Goal: Communication & Community: Participate in discussion

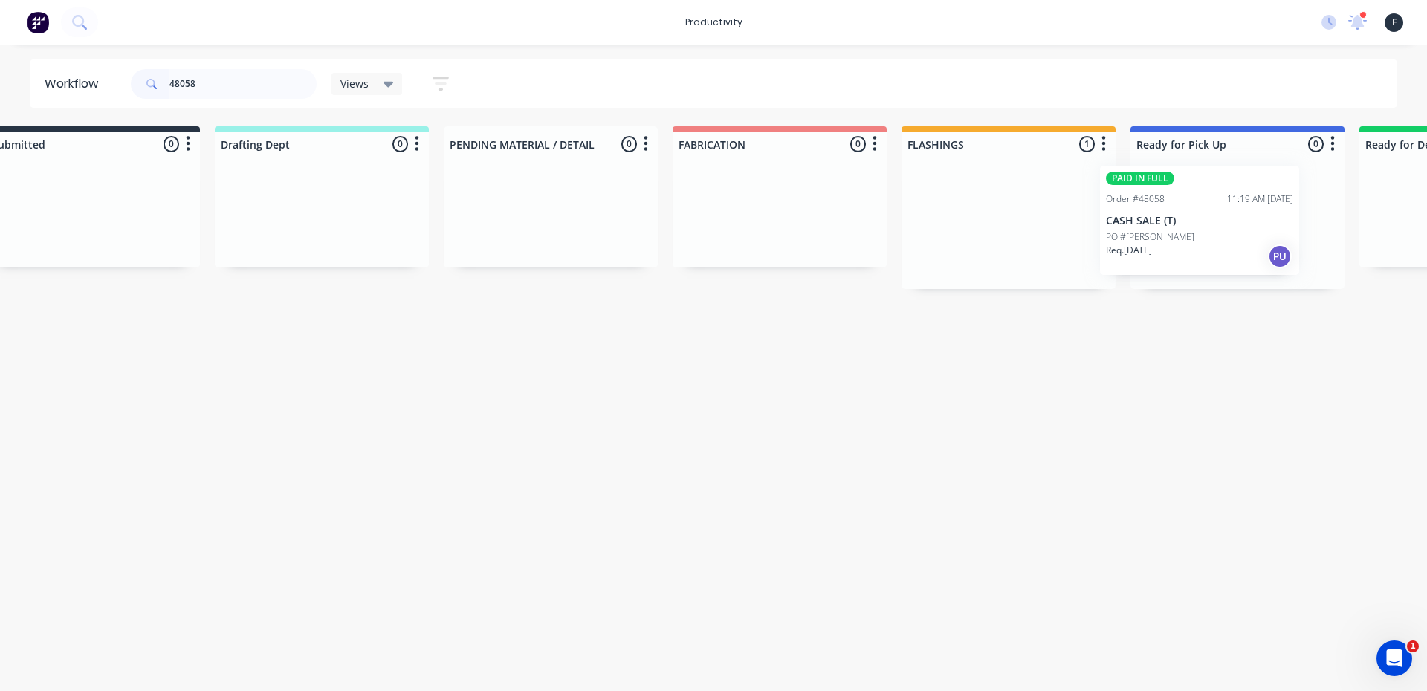
drag, startPoint x: 1058, startPoint y: 232, endPoint x: 1156, endPoint y: 232, distance: 98.1
click at [1156, 232] on div "Submitted 0 Sort By Created date Required date Order number Customer name Most …" at bounding box center [1182, 207] width 2479 height 163
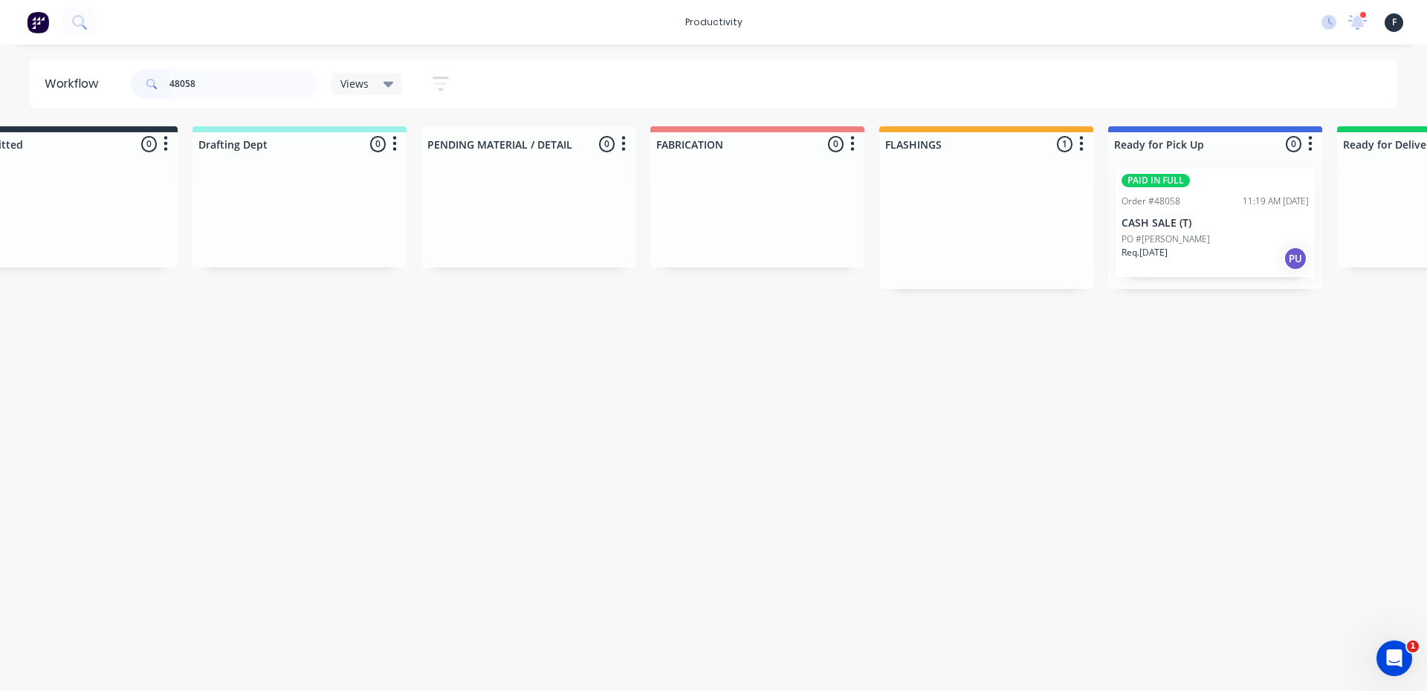
type input "48058"
click at [1163, 228] on div at bounding box center [1215, 222] width 214 height 133
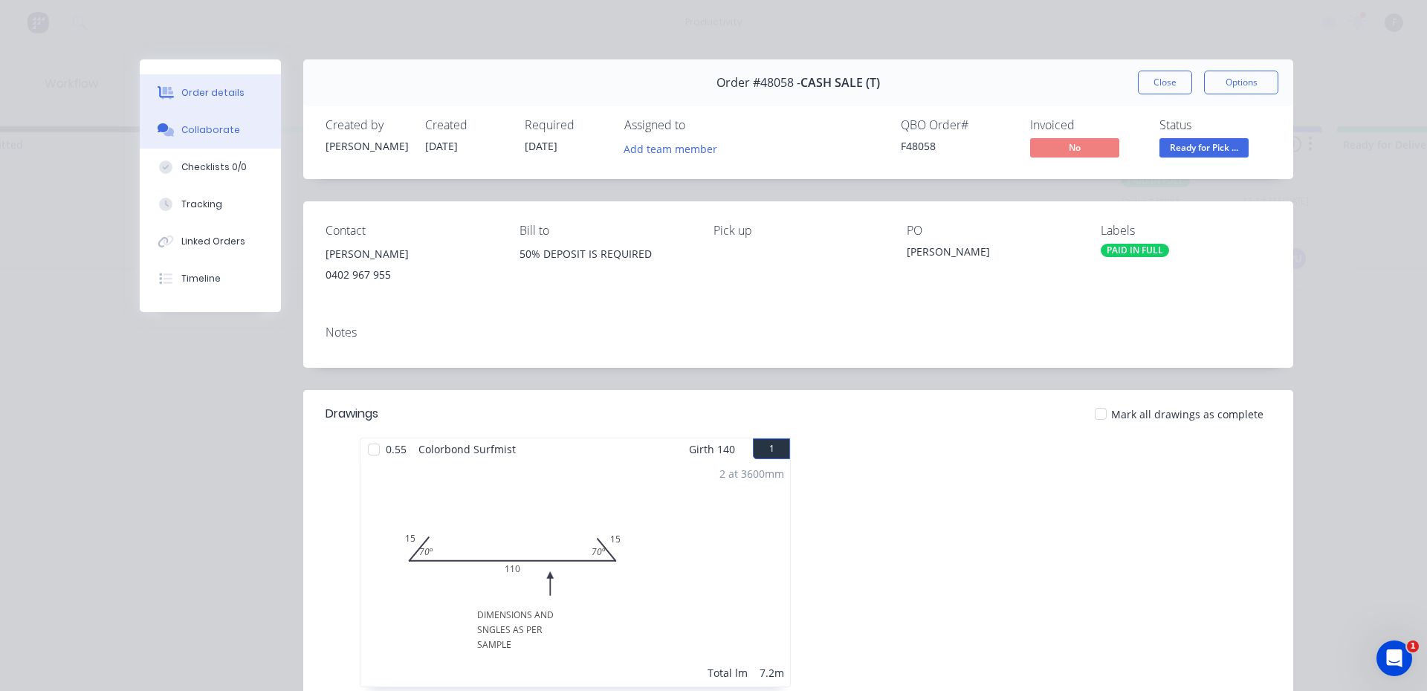
click at [167, 129] on icon at bounding box center [166, 129] width 17 height 13
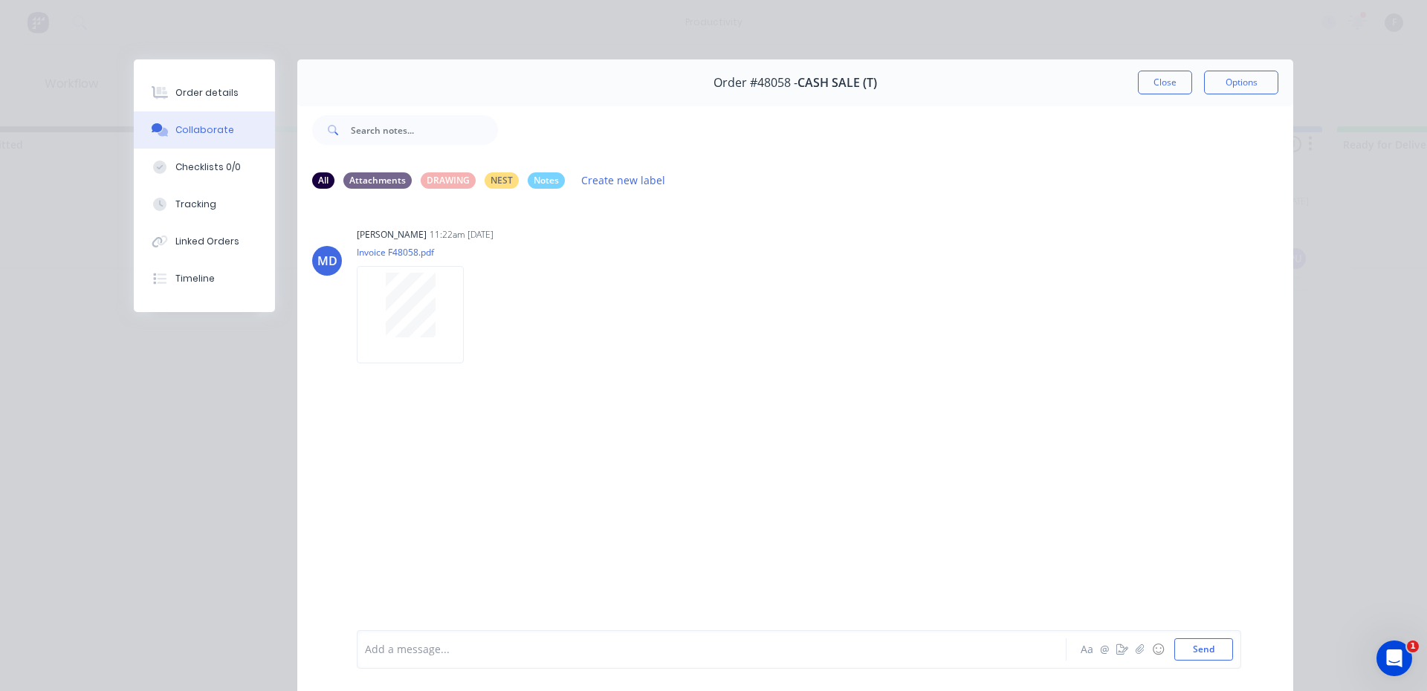
click at [456, 665] on div "Add a message... Aa @ ☺ Send" at bounding box center [799, 649] width 885 height 39
click at [450, 647] on div at bounding box center [691, 650] width 650 height 16
click at [1151, 95] on div "Order #48058 - CASH SALE (T) Close Options" at bounding box center [795, 82] width 996 height 47
click at [1152, 85] on button "Close" at bounding box center [1165, 83] width 54 height 24
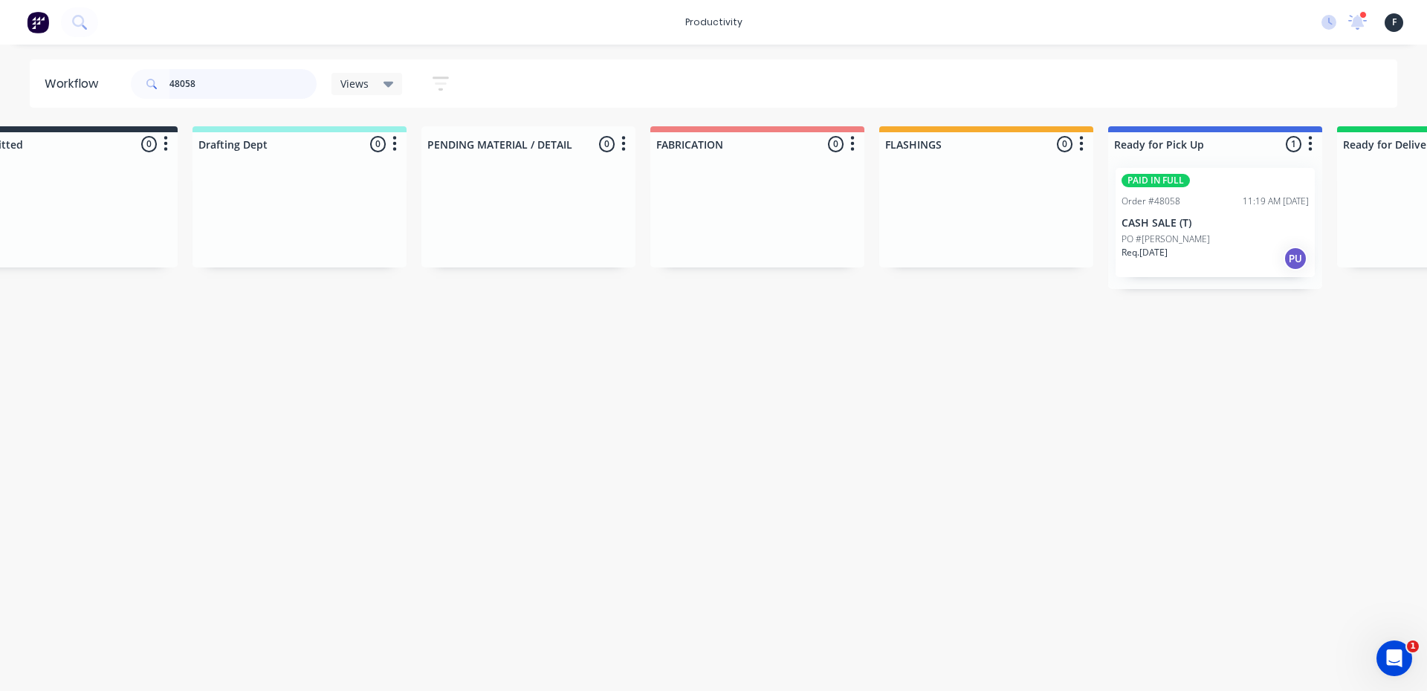
click at [282, 78] on input "48058" at bounding box center [242, 84] width 147 height 30
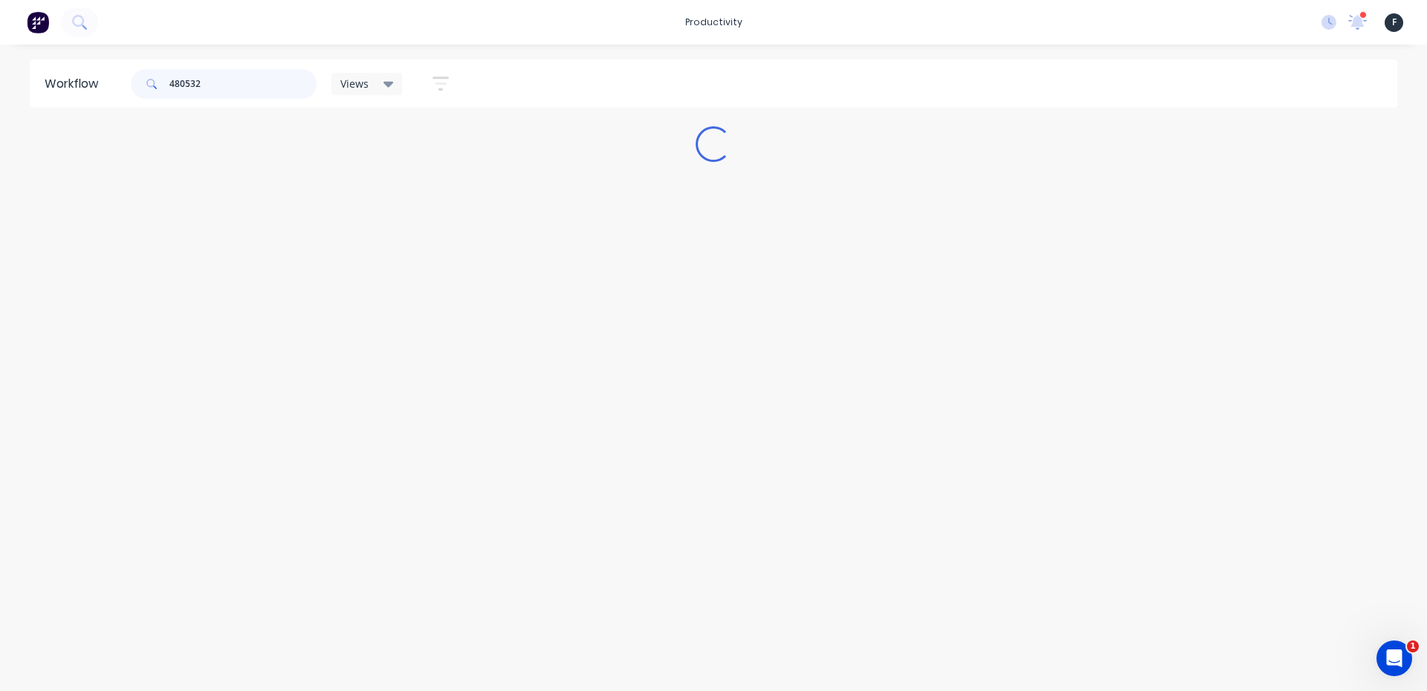
scroll to position [0, 0]
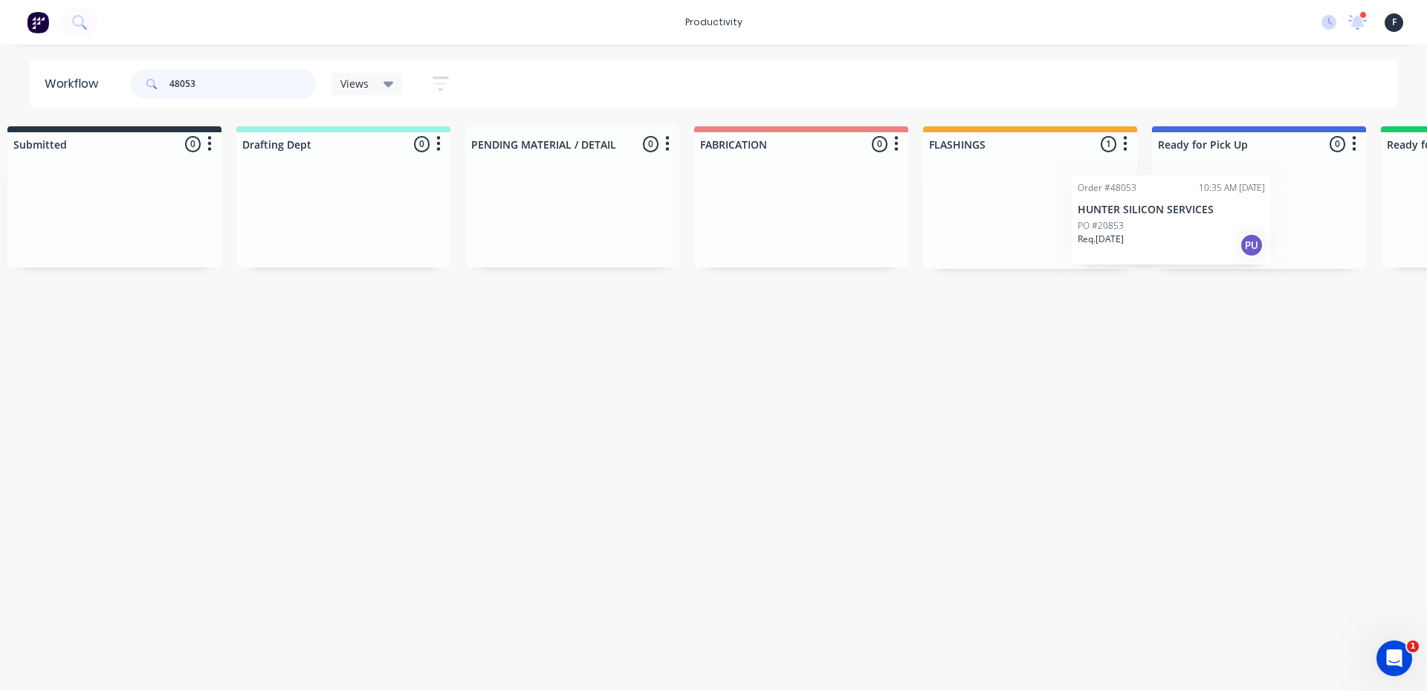
drag, startPoint x: 1005, startPoint y: 229, endPoint x: 1145, endPoint y: 239, distance: 140.1
click at [1145, 239] on div "Submitted 0 Sort By Created date Required date Order number Customer name Most …" at bounding box center [1203, 197] width 2479 height 143
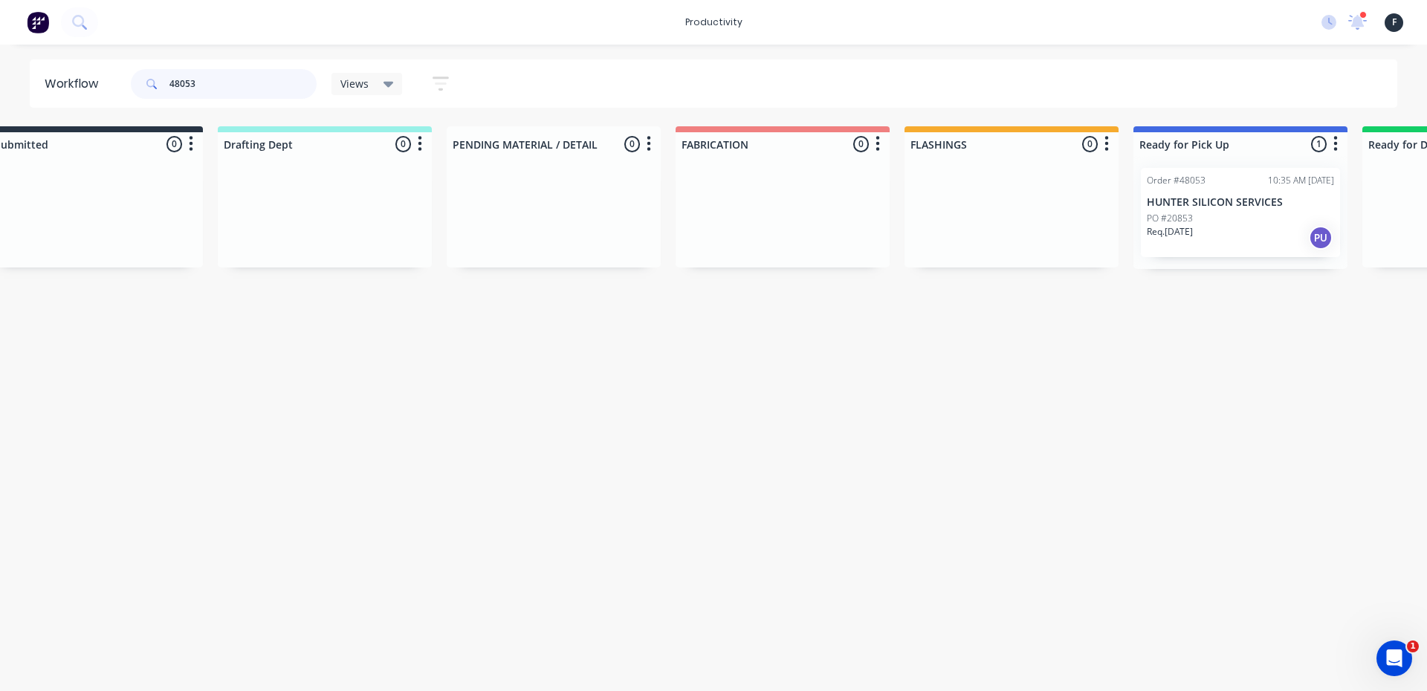
type input "48053"
click at [1213, 225] on div "Req. [DATE] PU" at bounding box center [1240, 237] width 187 height 25
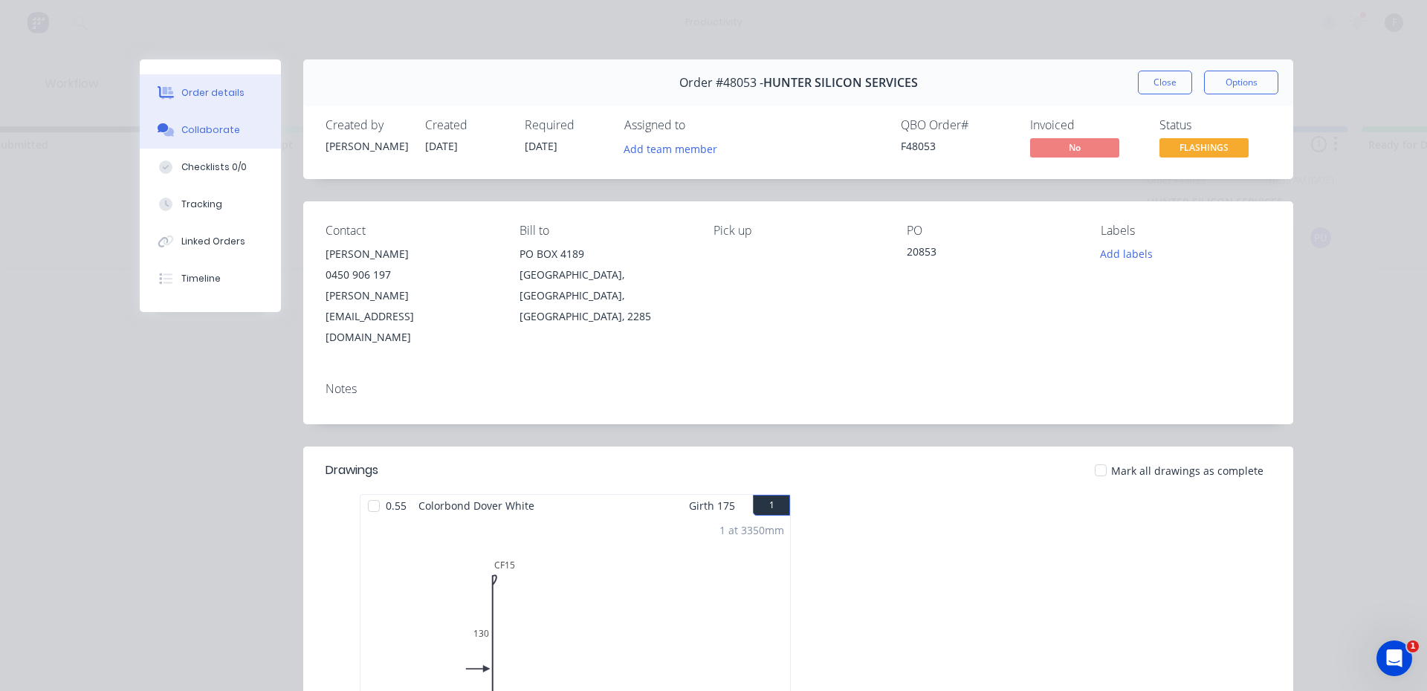
click at [270, 143] on button "Collaborate" at bounding box center [210, 130] width 141 height 37
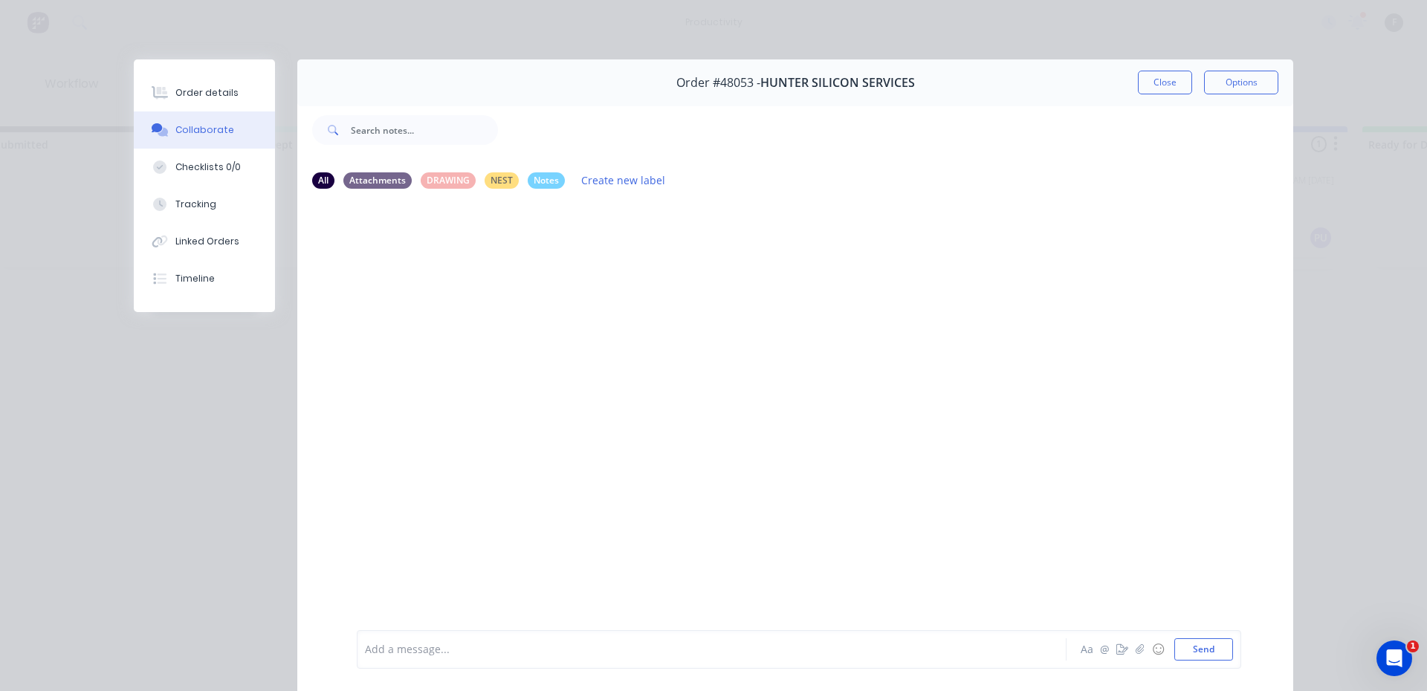
click at [497, 659] on div "Add a message..." at bounding box center [690, 650] width 651 height 22
click at [1164, 83] on button "Close" at bounding box center [1165, 83] width 54 height 24
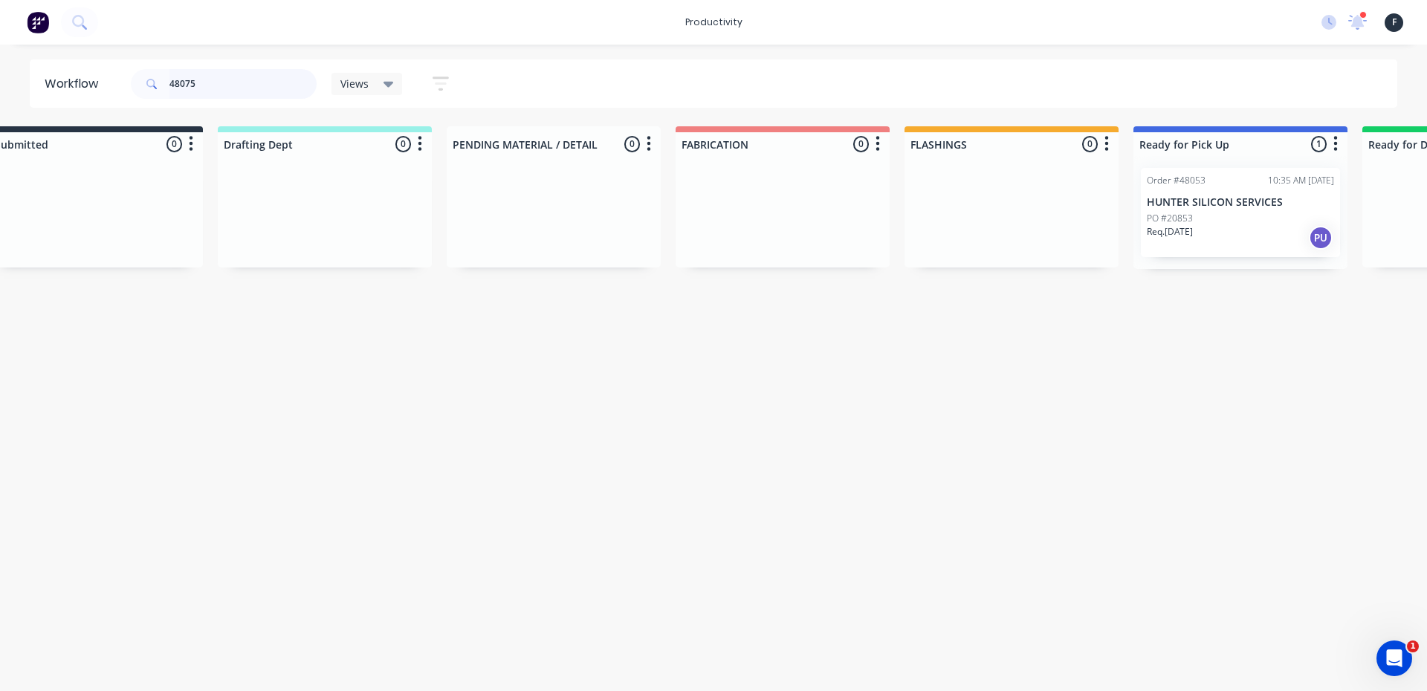
scroll to position [0, 0]
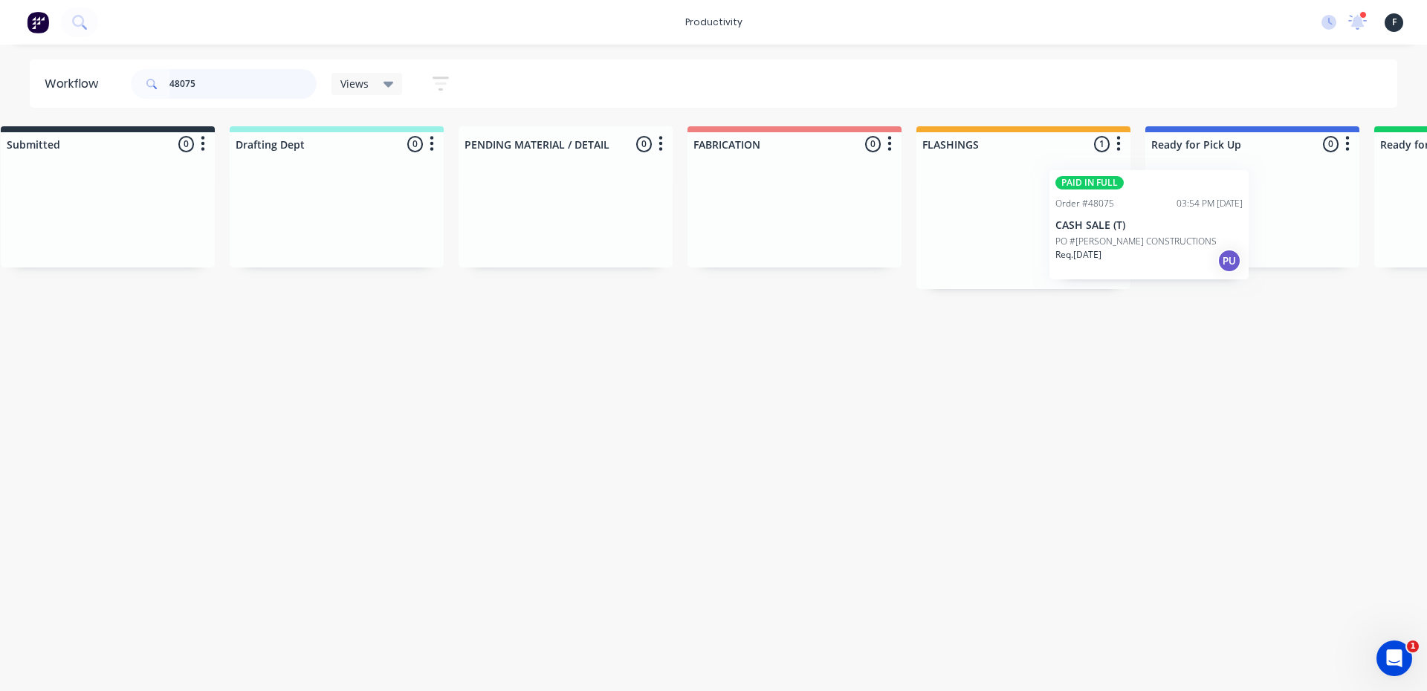
drag, startPoint x: 1011, startPoint y: 252, endPoint x: 1161, endPoint y: 258, distance: 150.3
click at [1160, 258] on div "Submitted 0 Sort By Created date Required date Order number Customer name Most …" at bounding box center [1197, 207] width 2479 height 163
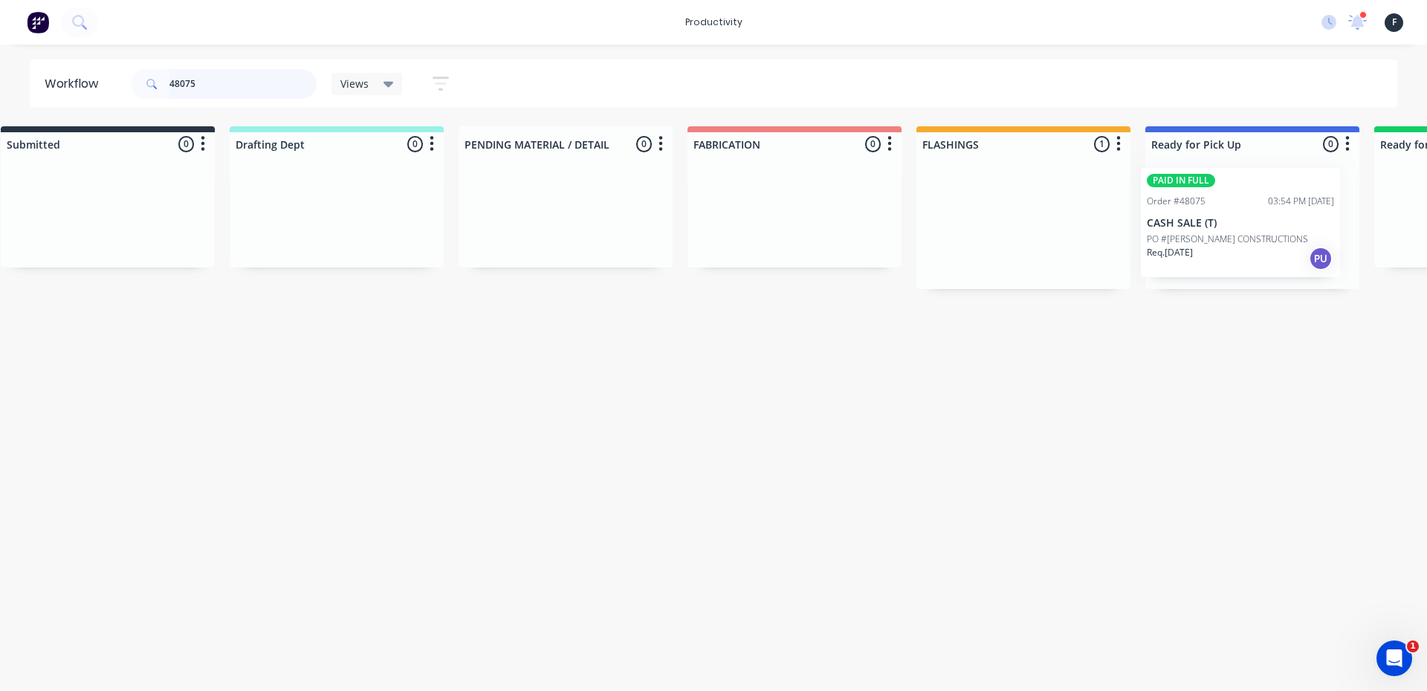
scroll to position [0, 43]
type input "48075"
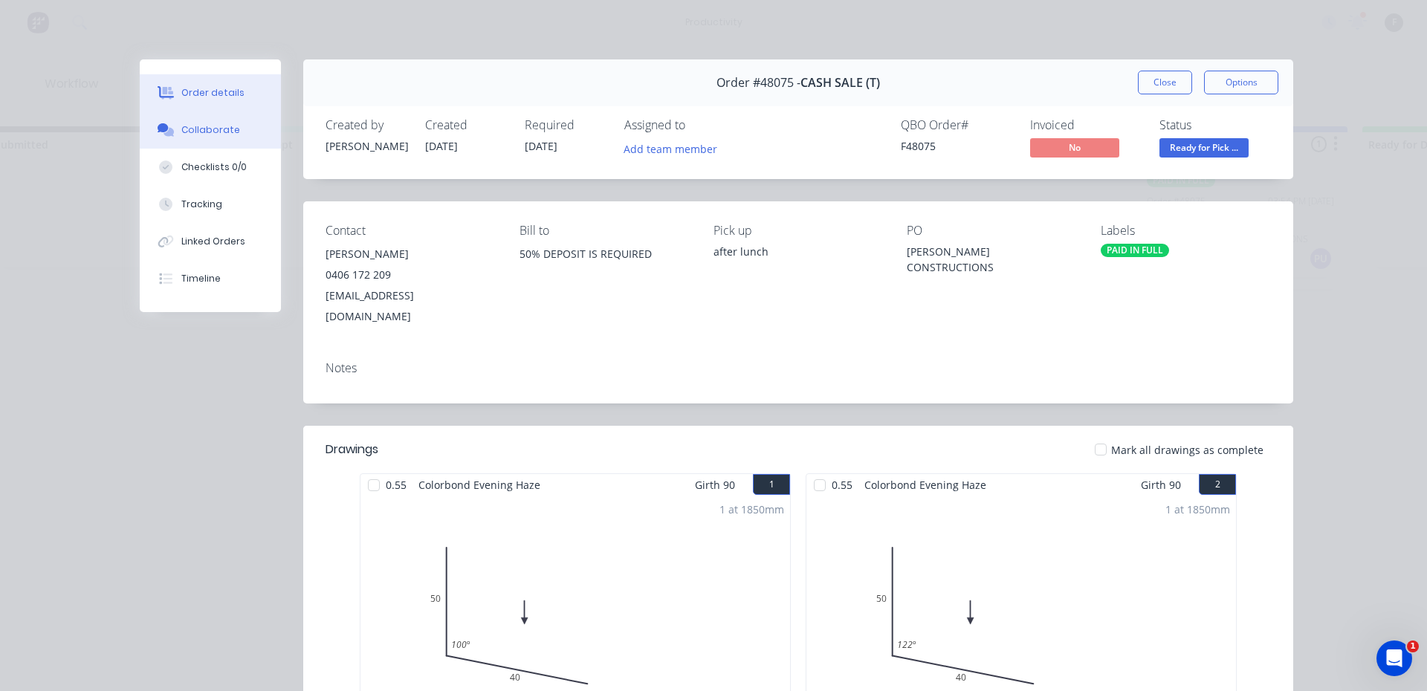
click at [196, 126] on div "Collaborate" at bounding box center [210, 129] width 59 height 13
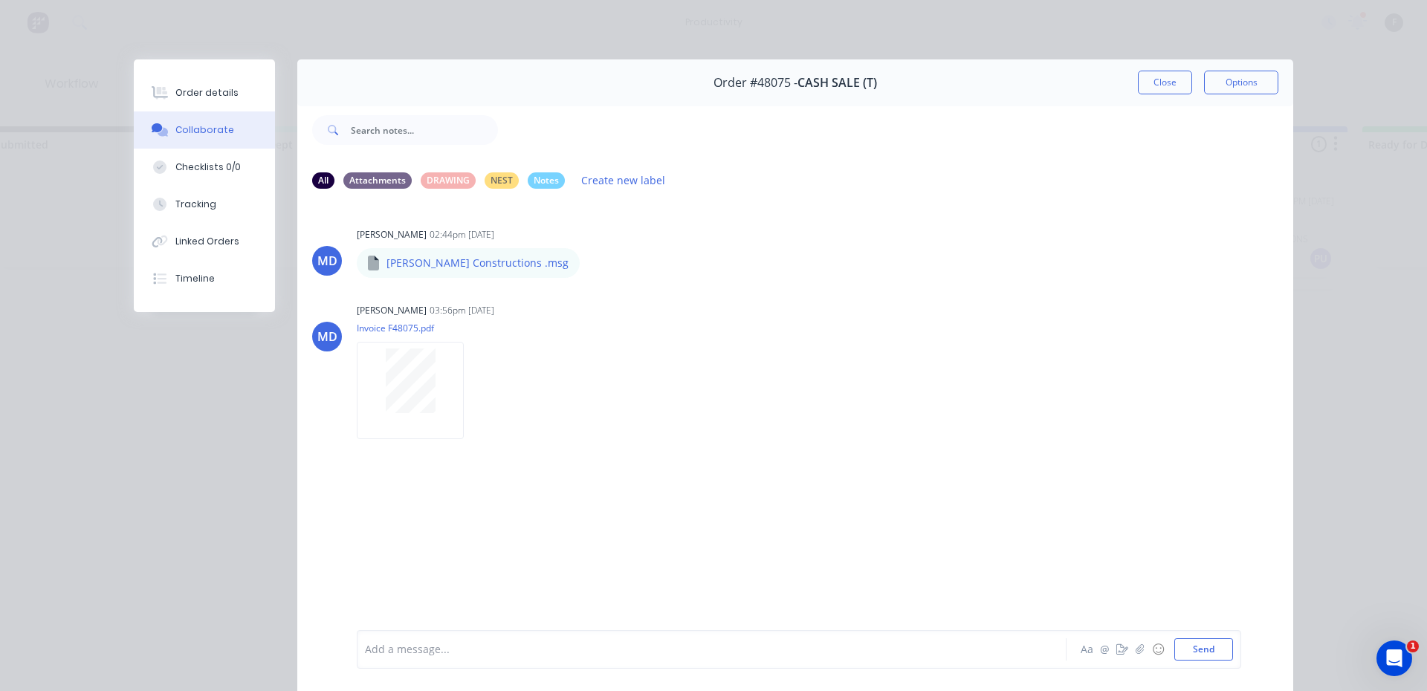
click at [476, 649] on div at bounding box center [691, 650] width 650 height 16
click at [1151, 79] on button "Close" at bounding box center [1165, 83] width 54 height 24
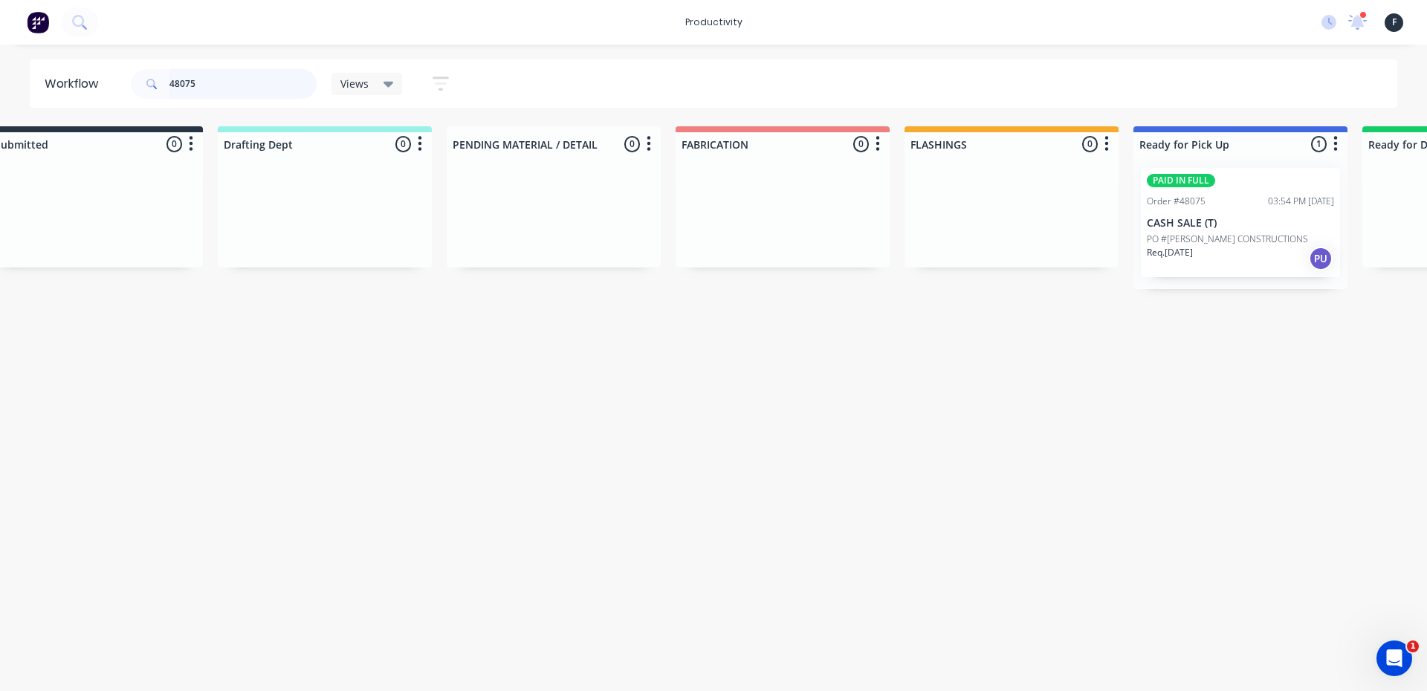
click at [222, 79] on input "48075" at bounding box center [242, 84] width 147 height 30
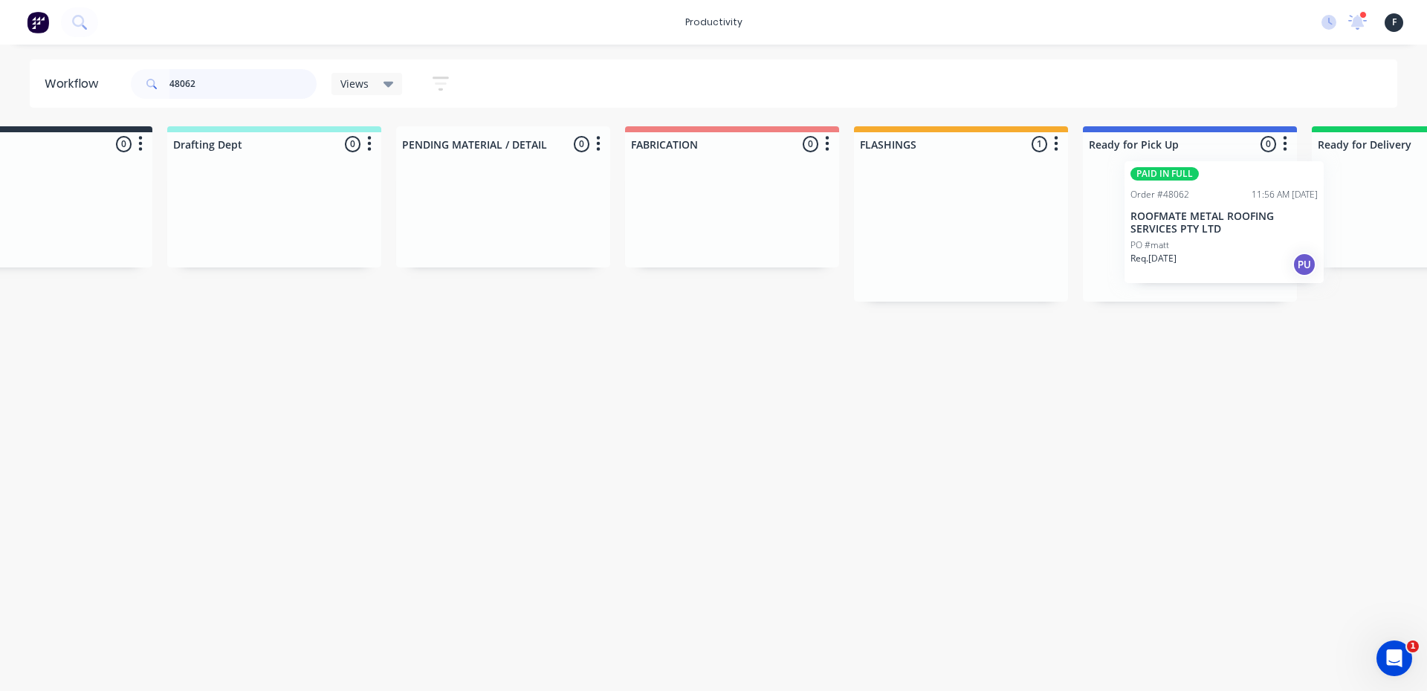
drag, startPoint x: 1025, startPoint y: 256, endPoint x: 1198, endPoint y: 248, distance: 173.4
click at [1198, 248] on div "Submitted 0 Sort By Created date Required date Order number Customer name Most …" at bounding box center [1134, 213] width 2479 height 175
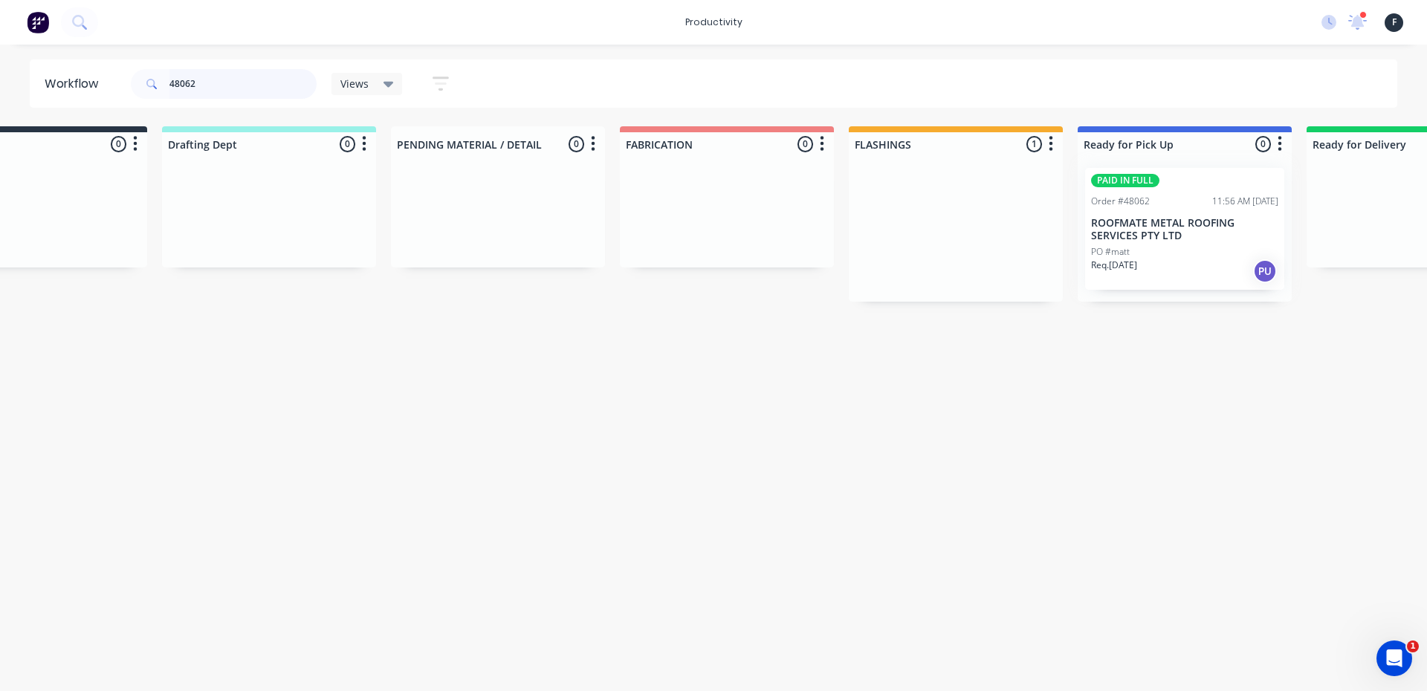
type input "48062"
click at [1199, 248] on div at bounding box center [1185, 229] width 214 height 146
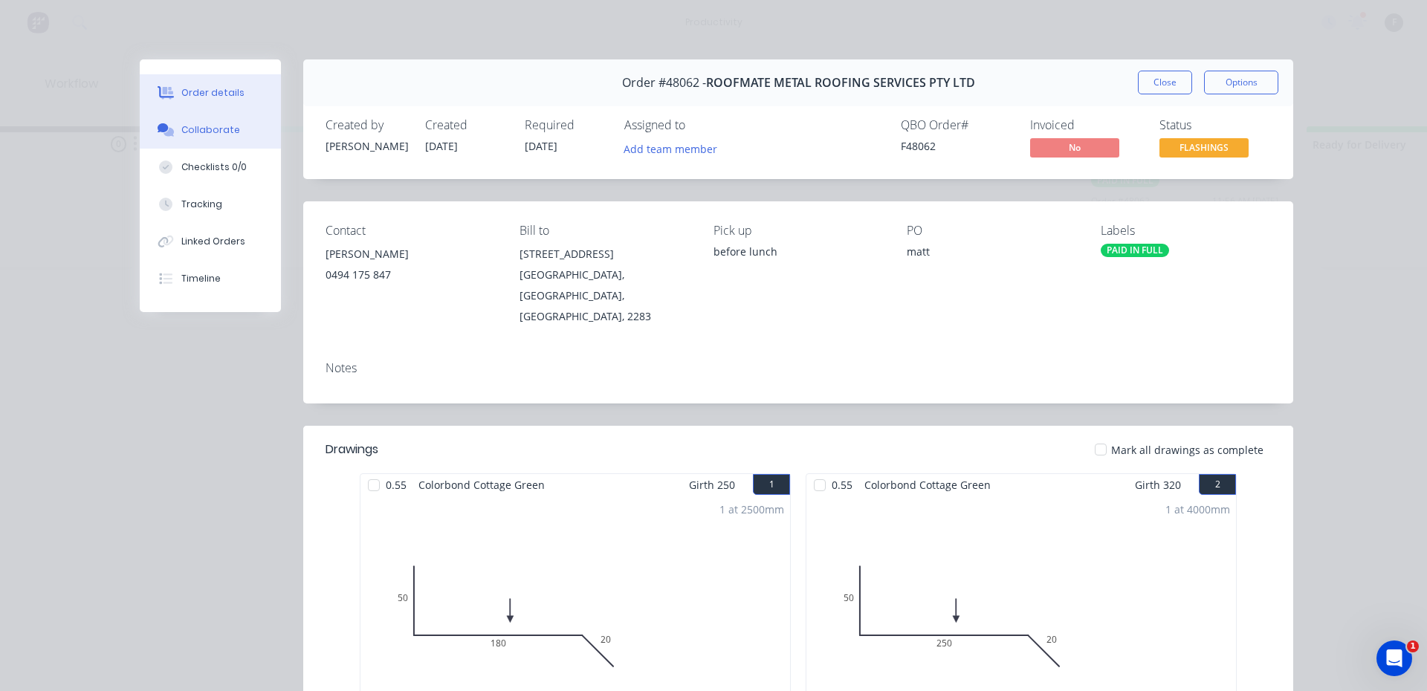
click at [205, 140] on button "Collaborate" at bounding box center [210, 130] width 141 height 37
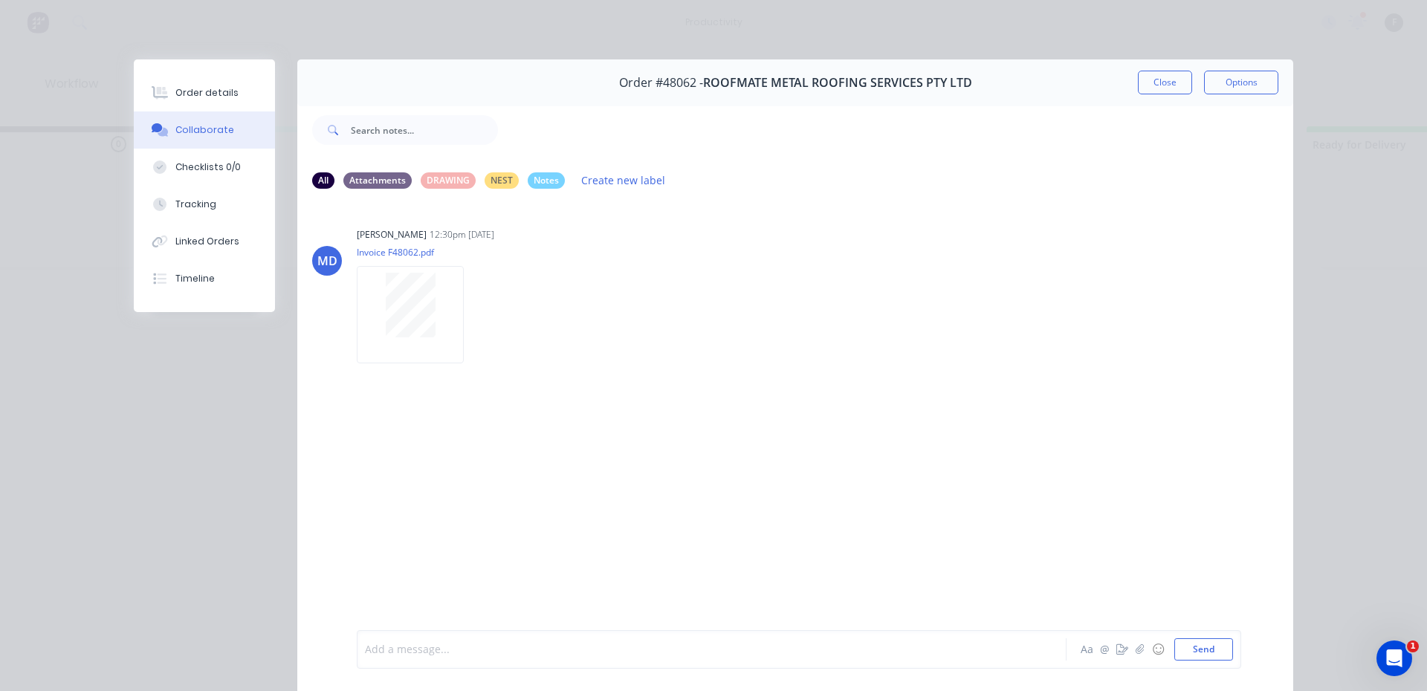
click at [401, 654] on div at bounding box center [691, 650] width 650 height 16
click at [1158, 85] on button "Close" at bounding box center [1165, 83] width 54 height 24
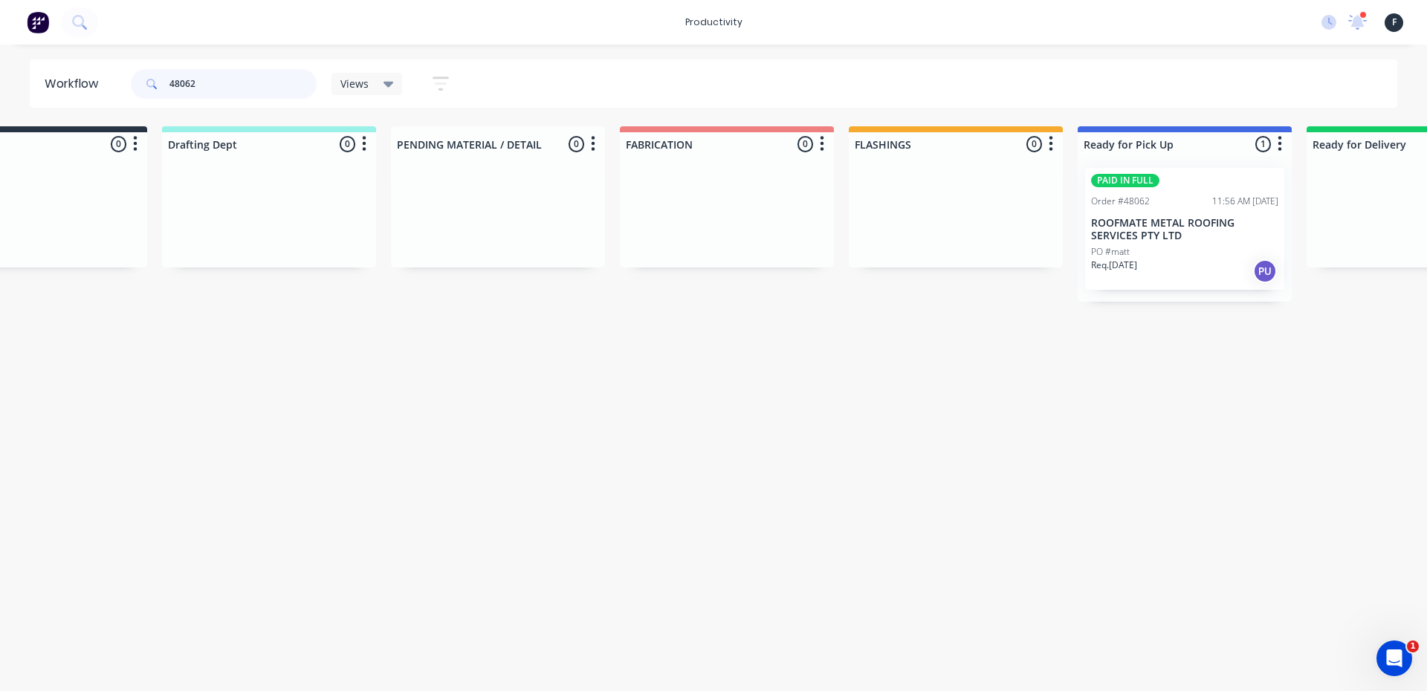
click at [256, 83] on input "48062" at bounding box center [242, 84] width 147 height 30
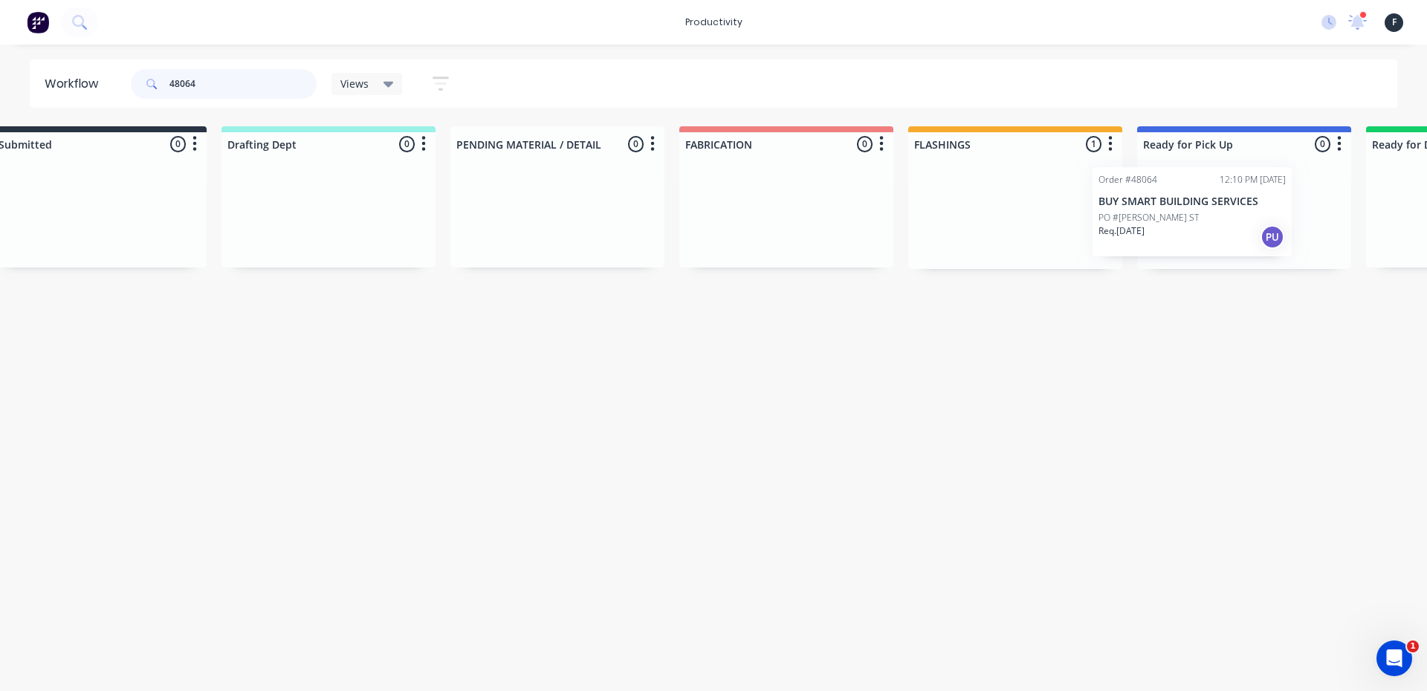
scroll to position [0, 60]
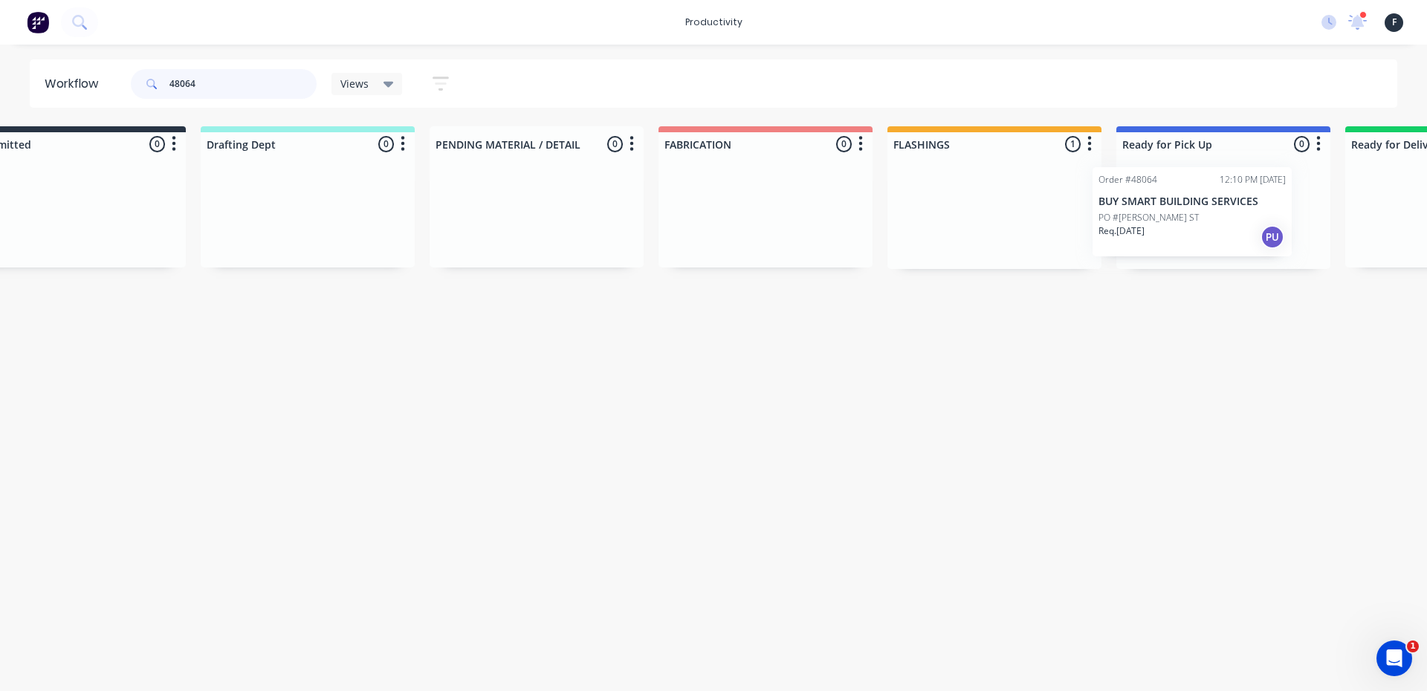
drag, startPoint x: 1035, startPoint y: 250, endPoint x: 1179, endPoint y: 248, distance: 143.5
click at [1179, 249] on div "Submitted 0 Sort By Created date Required date Order number Customer name Most …" at bounding box center [1168, 197] width 2479 height 143
type input "48064"
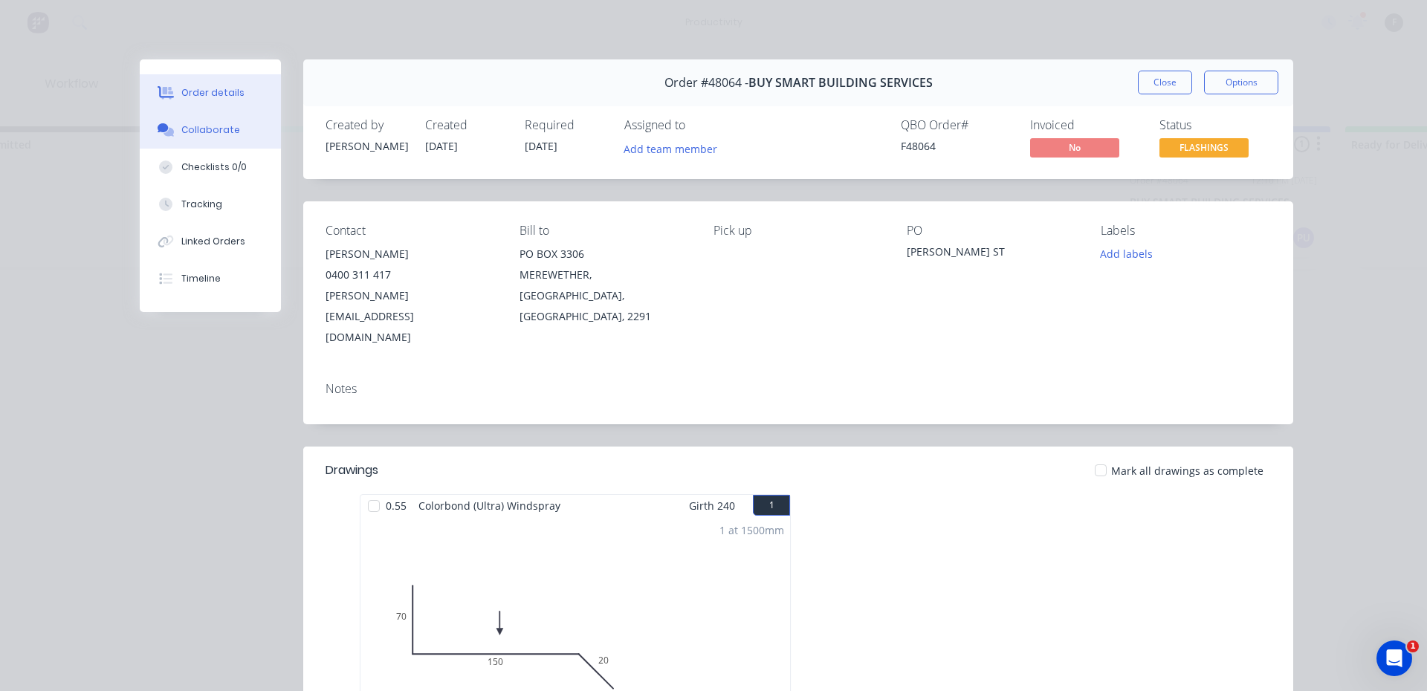
click at [262, 141] on button "Collaborate" at bounding box center [210, 130] width 141 height 37
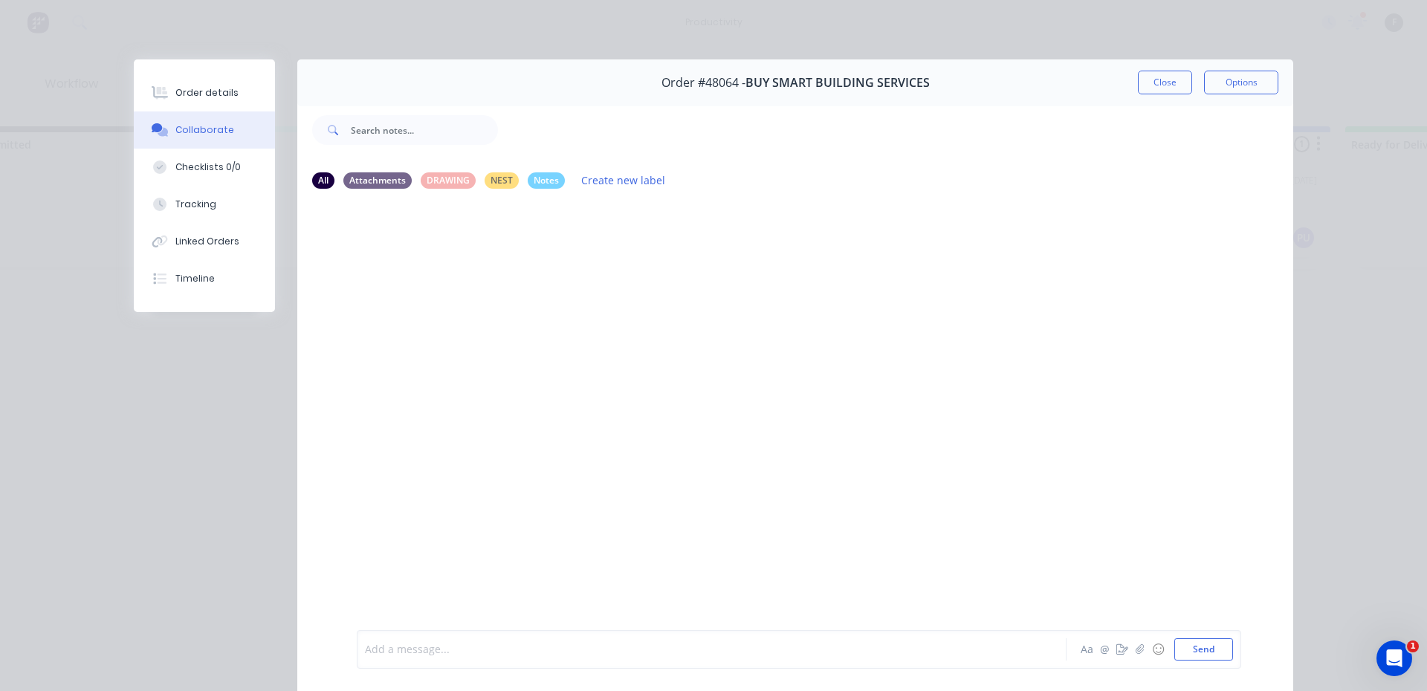
click at [525, 645] on div at bounding box center [691, 650] width 650 height 16
click at [1142, 67] on div "Order #48064 - BUY SMART BUILDING SERVICES Close Options" at bounding box center [795, 82] width 996 height 47
click at [1140, 87] on button "Close" at bounding box center [1165, 83] width 54 height 24
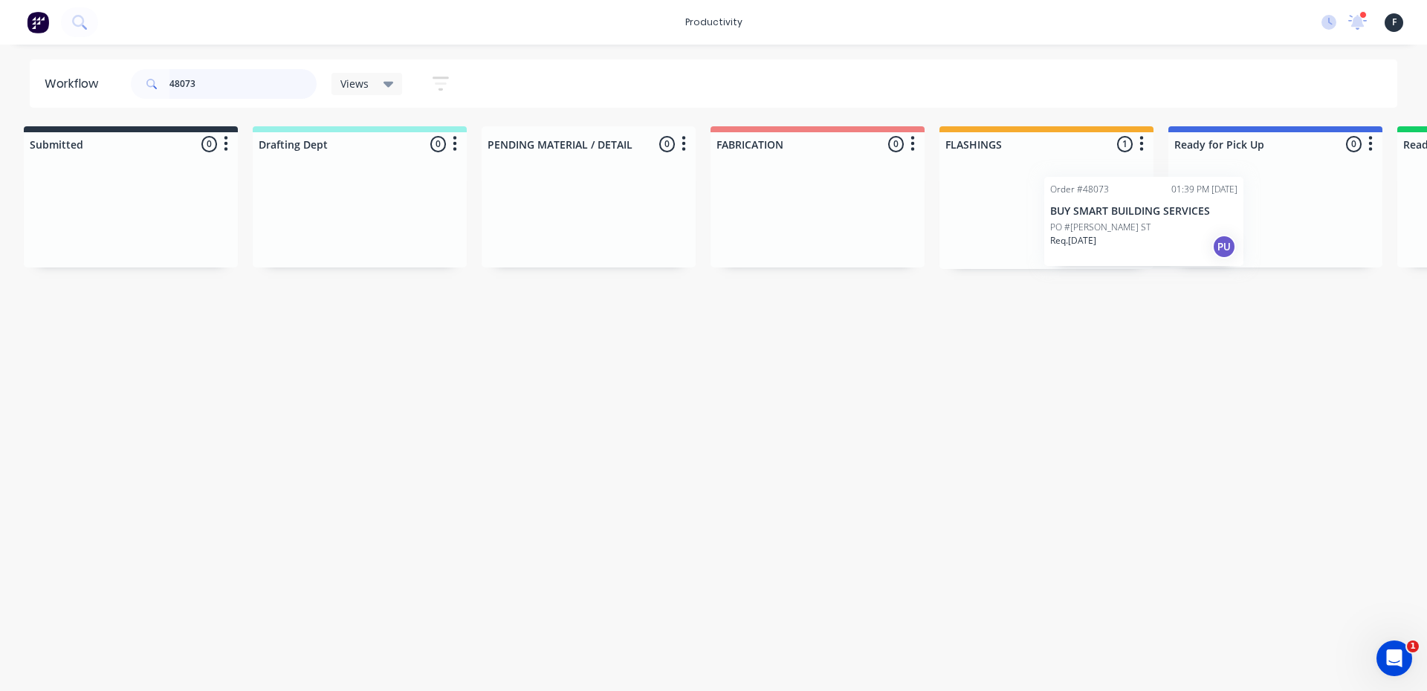
scroll to position [0, 28]
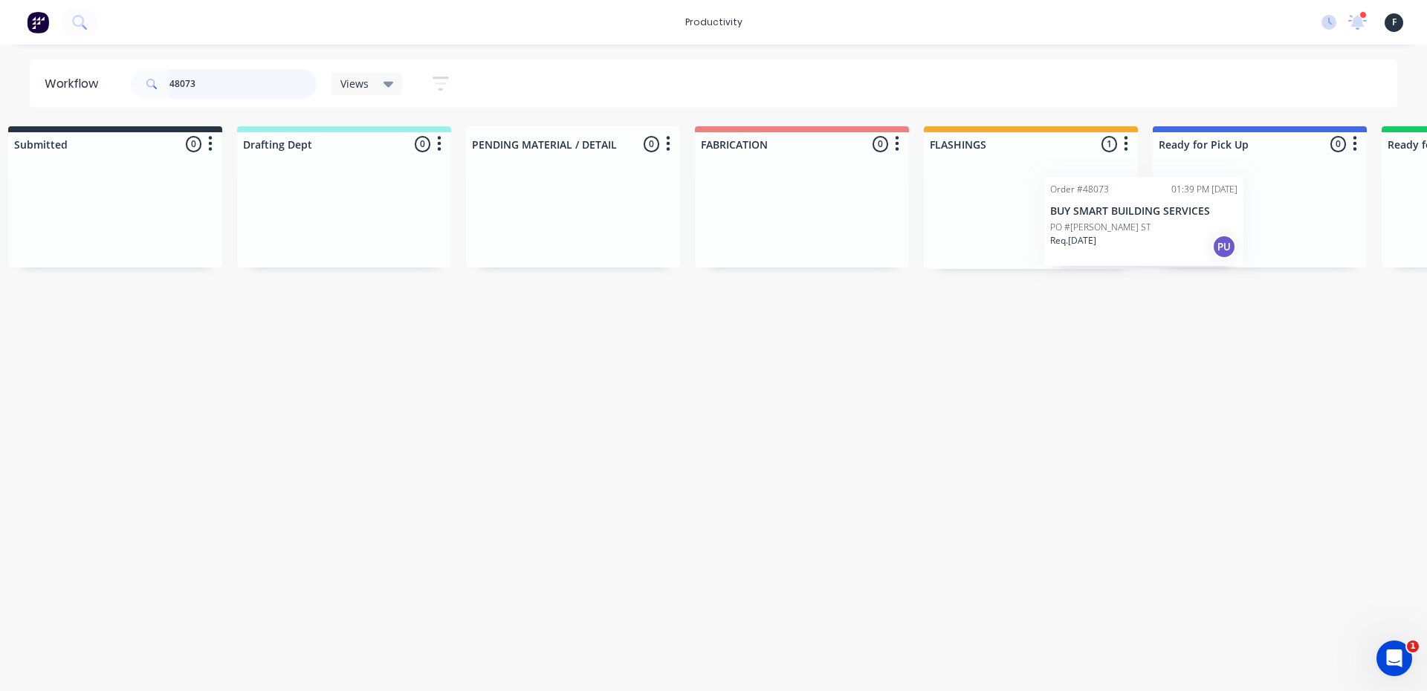
drag, startPoint x: 989, startPoint y: 204, endPoint x: 1113, endPoint y: 213, distance: 123.7
click at [1097, 213] on div "Order #48073 01:39 PM [DATE] BUY SMART BUILDING SERVICES [GEOGRAPHIC_DATA][PERS…" at bounding box center [1031, 212] width 214 height 113
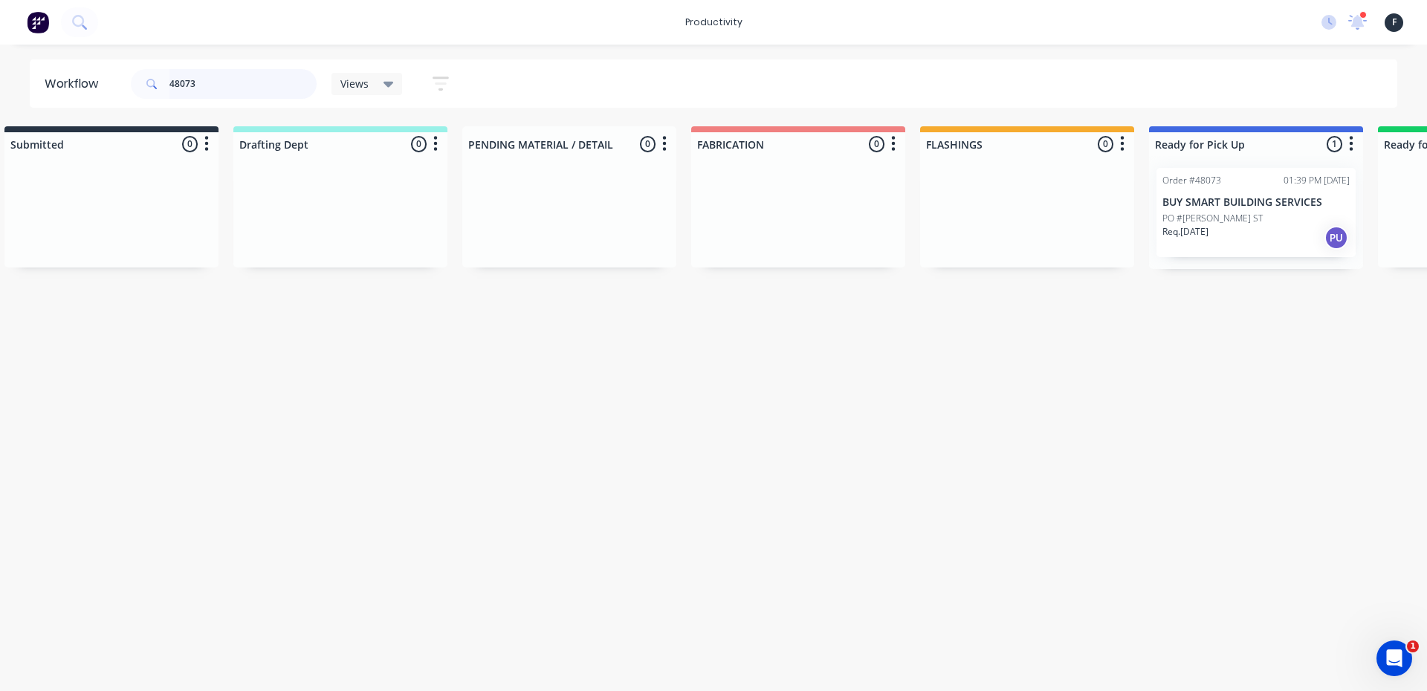
type input "48073"
click at [1213, 218] on p "PO #[PERSON_NAME] ST" at bounding box center [1213, 218] width 100 height 13
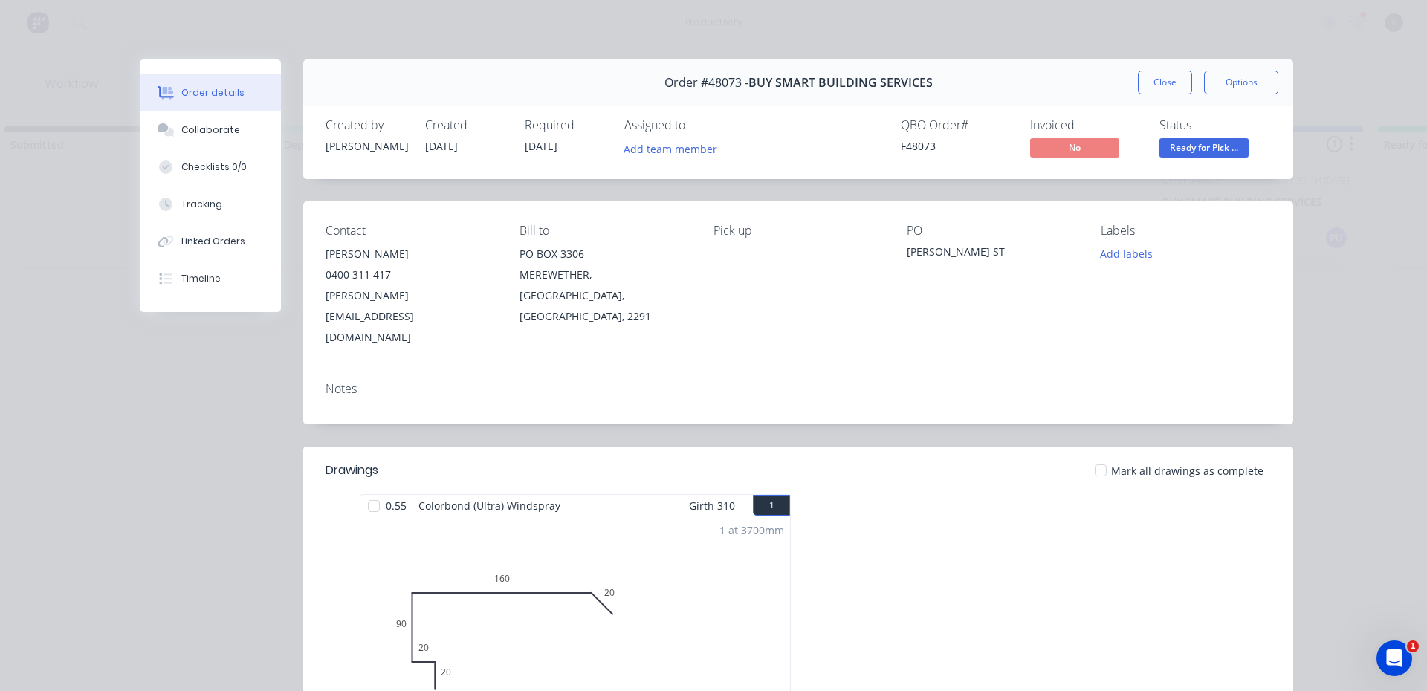
click at [285, 146] on div "Order details Collaborate Checklists 0/0 Tracking Linked Orders Timeline" at bounding box center [222, 185] width 164 height 253
click at [237, 146] on button "Collaborate" at bounding box center [210, 130] width 141 height 37
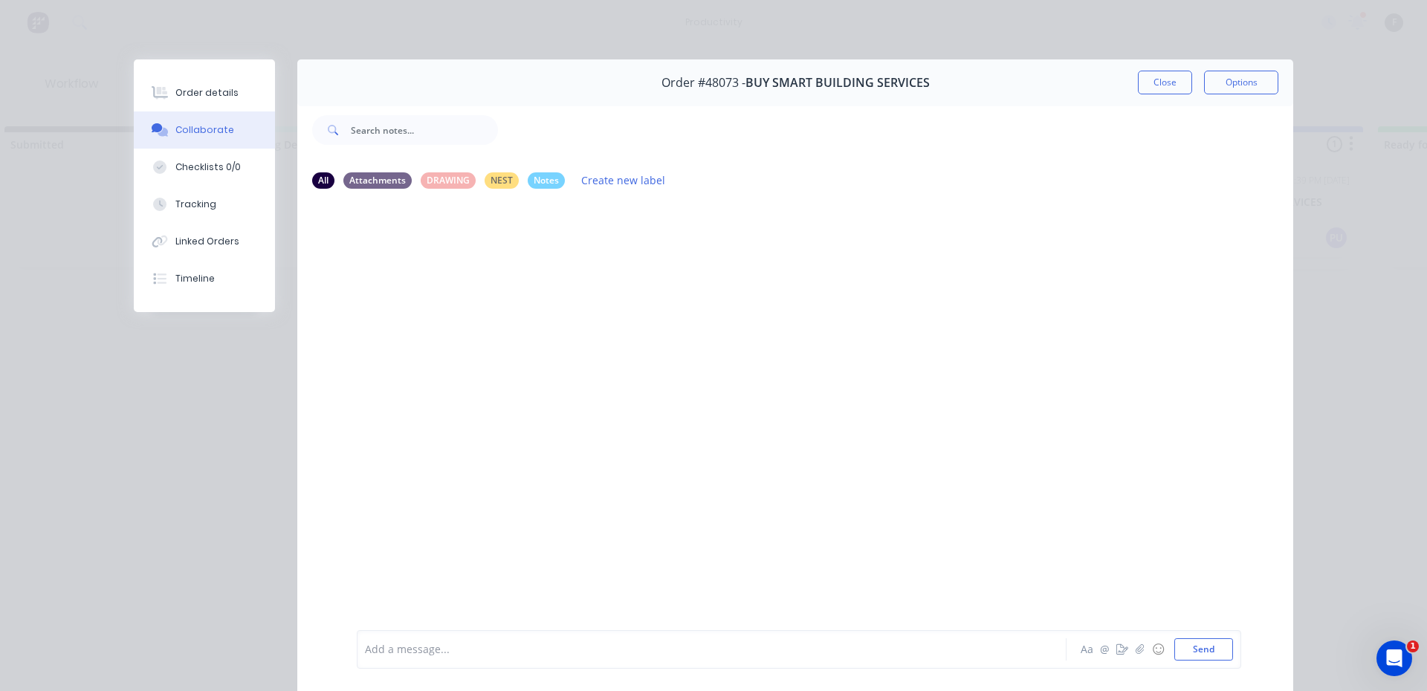
click at [404, 637] on div "Add a message... Aa @ ☺ Send" at bounding box center [795, 649] width 996 height 83
click at [402, 645] on div at bounding box center [691, 650] width 650 height 16
click at [1149, 86] on button "Close" at bounding box center [1165, 83] width 54 height 24
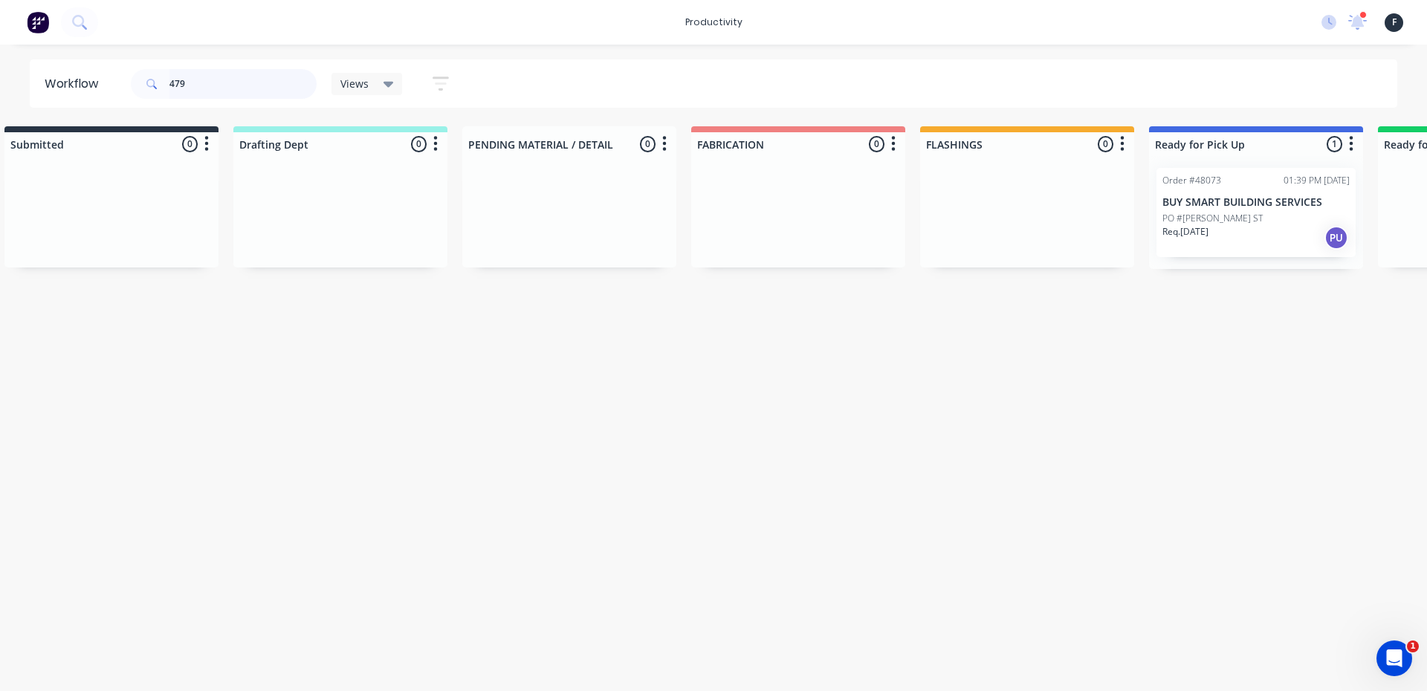
scroll to position [0, 0]
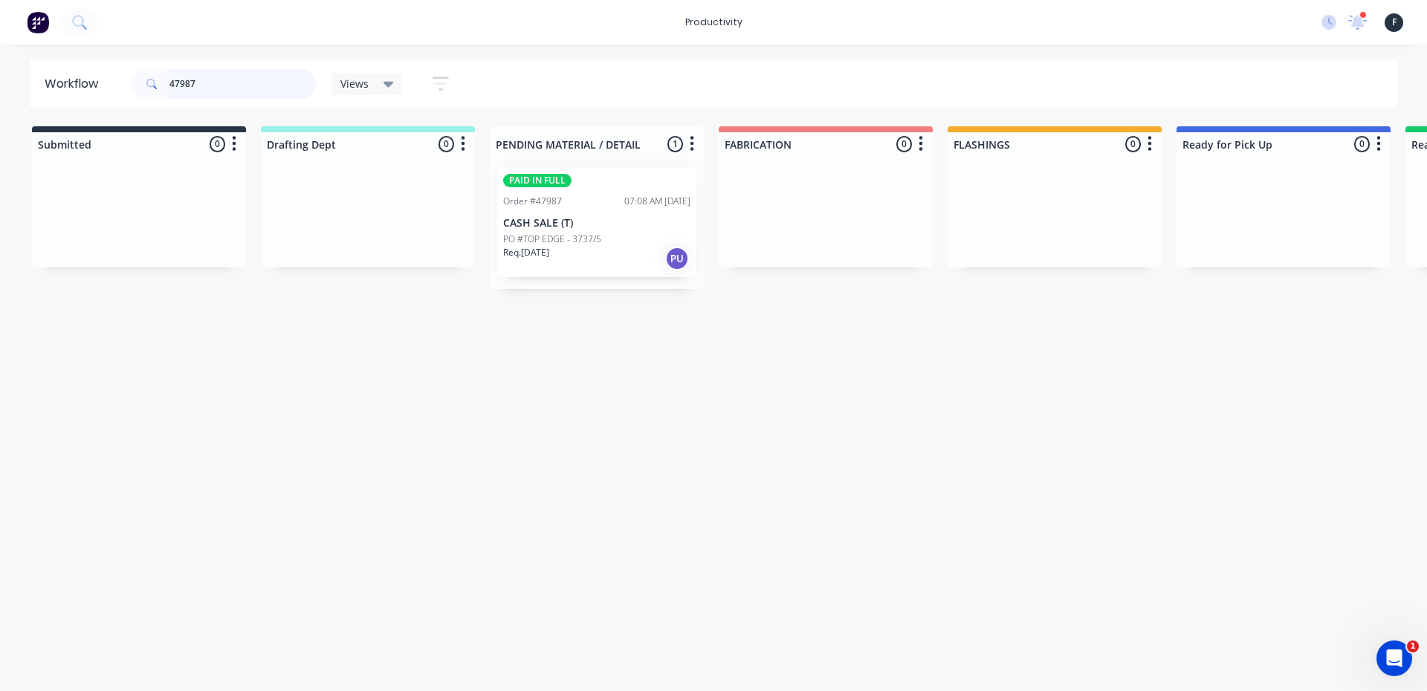
type input "47987"
click at [605, 229] on p "CASH SALE (T)" at bounding box center [596, 223] width 187 height 13
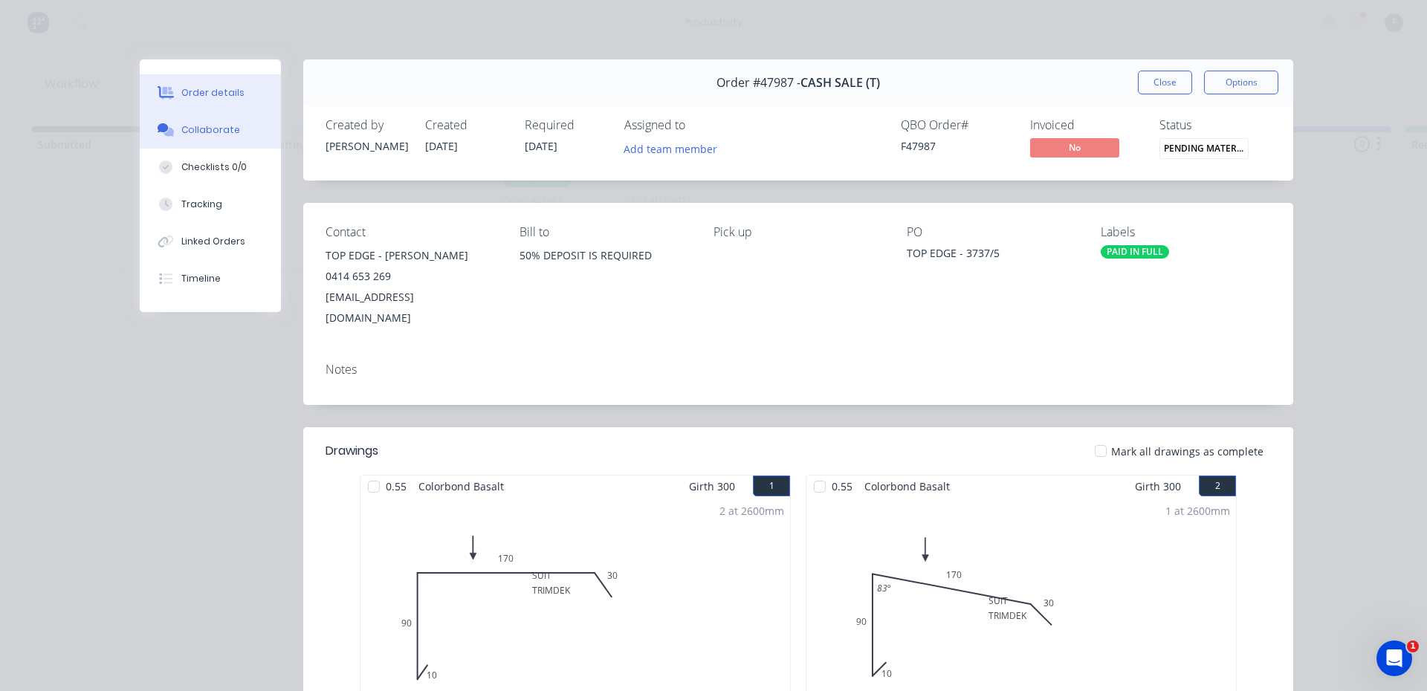
click at [172, 132] on button "Collaborate" at bounding box center [210, 130] width 141 height 37
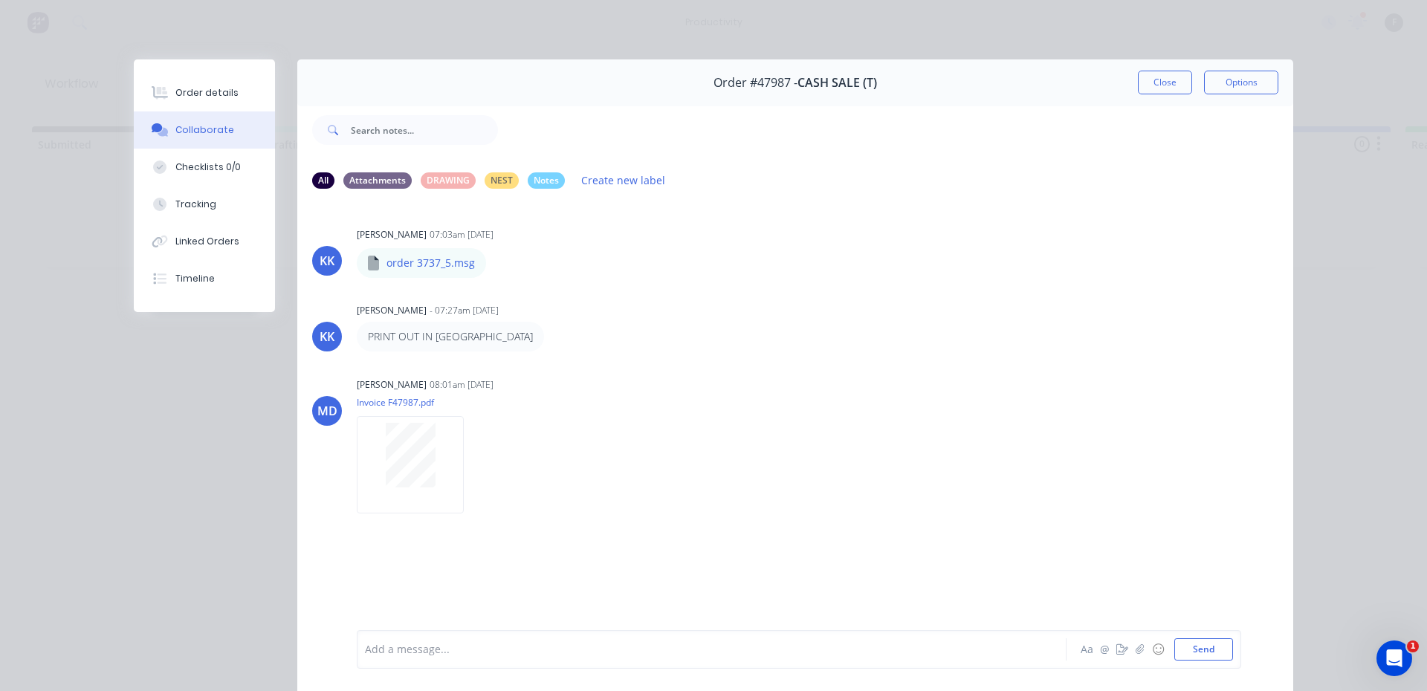
click at [421, 659] on div "Add a message..." at bounding box center [690, 650] width 651 height 22
click at [1160, 91] on button "Close" at bounding box center [1165, 83] width 54 height 24
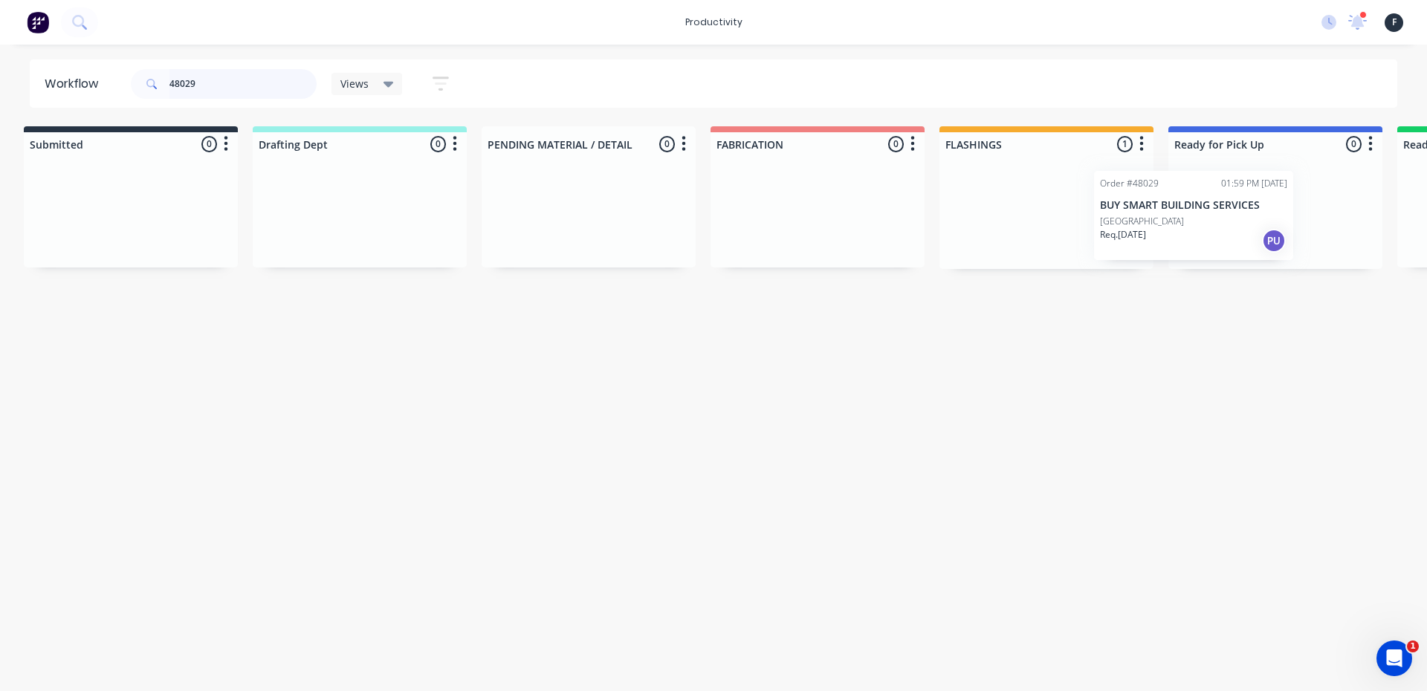
scroll to position [0, 19]
drag, startPoint x: 1068, startPoint y: 216, endPoint x: 1227, endPoint y: 220, distance: 159.1
click at [1227, 220] on div "Submitted 0 Sort By Created date Required date Order number Customer name Most …" at bounding box center [1209, 197] width 2479 height 143
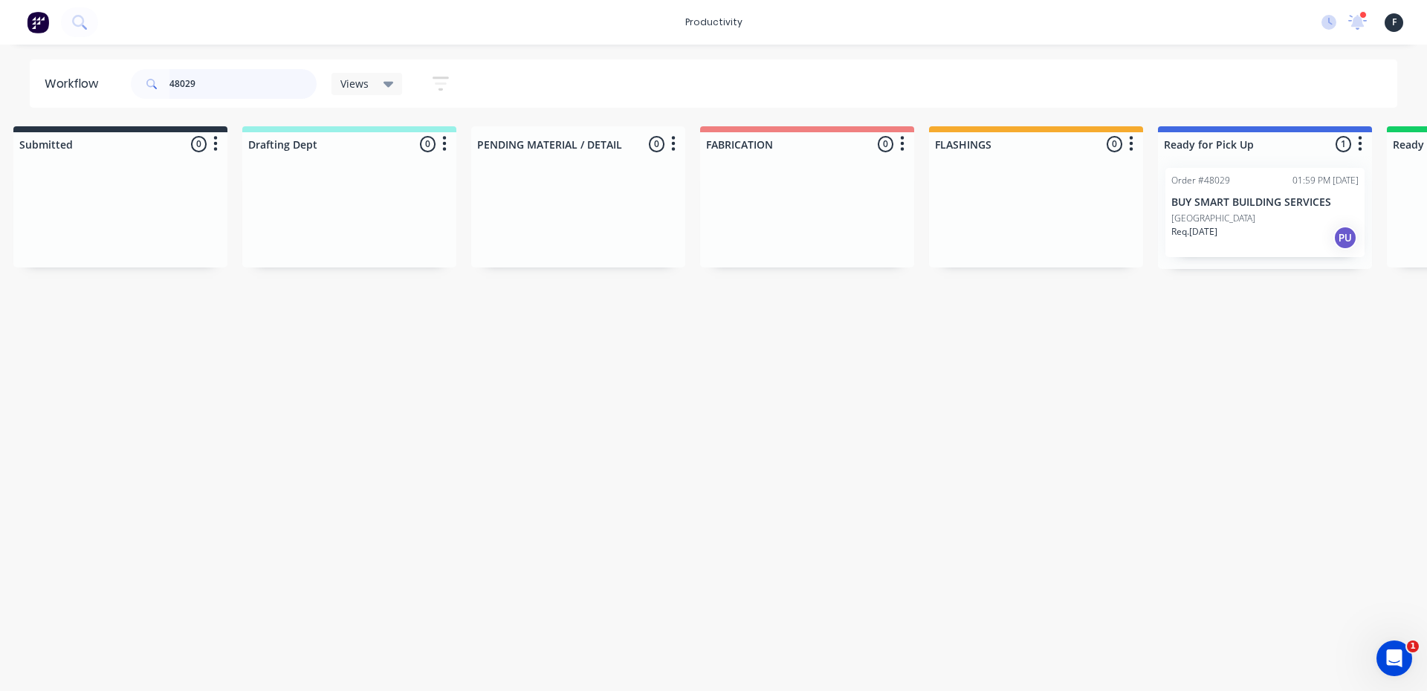
type input "48029"
click at [1228, 219] on p "[GEOGRAPHIC_DATA]" at bounding box center [1213, 218] width 84 height 13
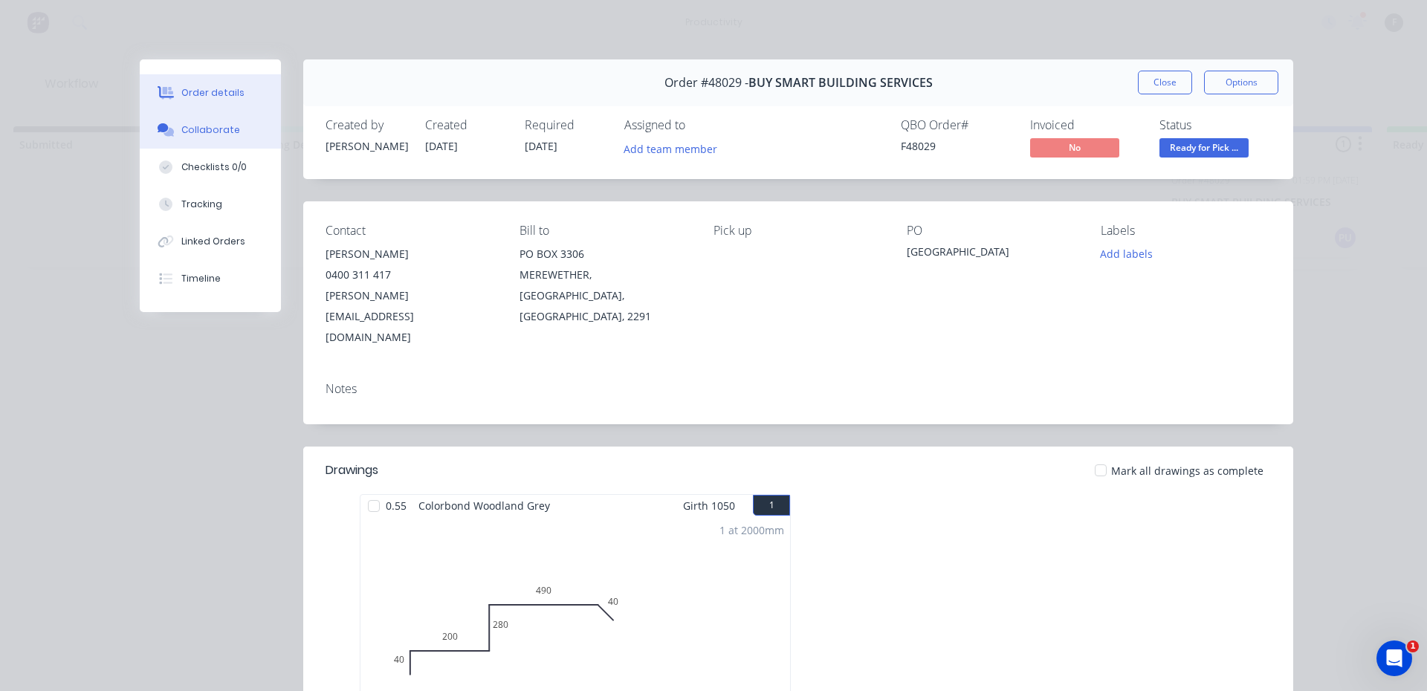
click at [237, 132] on button "Collaborate" at bounding box center [210, 130] width 141 height 37
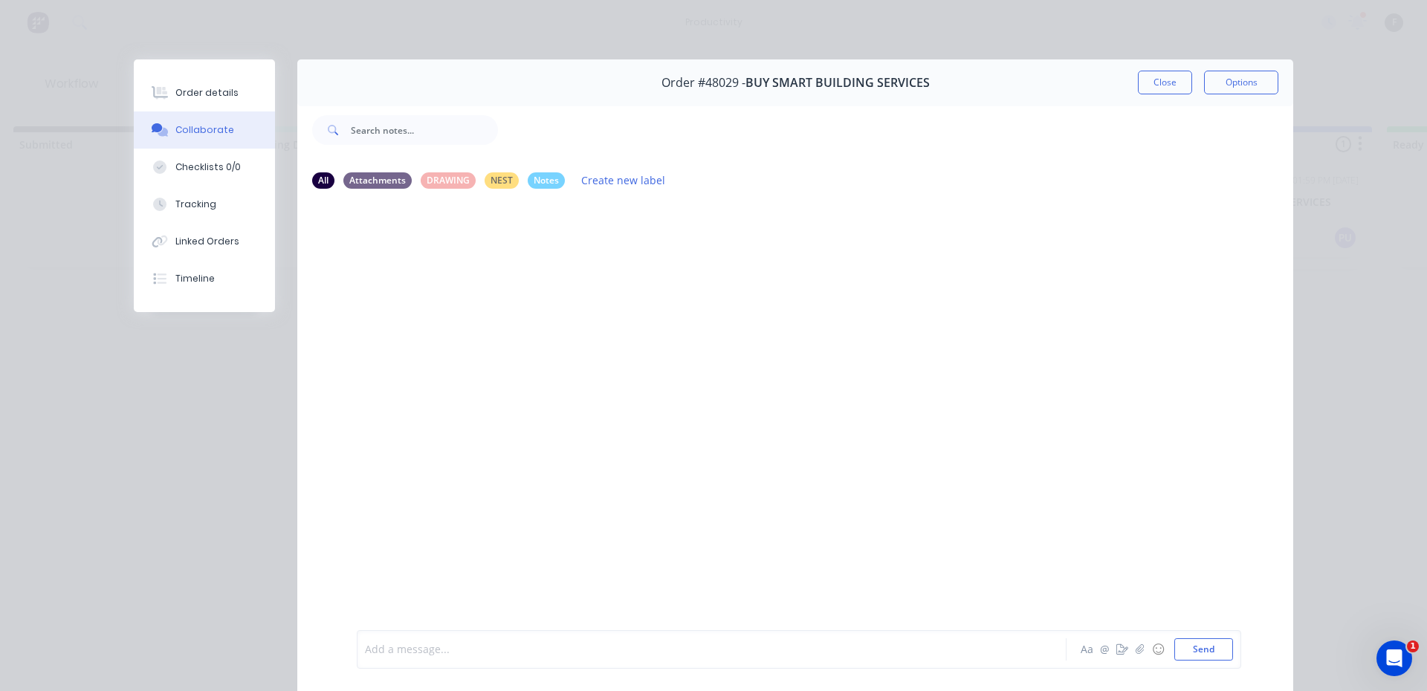
click at [471, 651] on div at bounding box center [691, 650] width 650 height 16
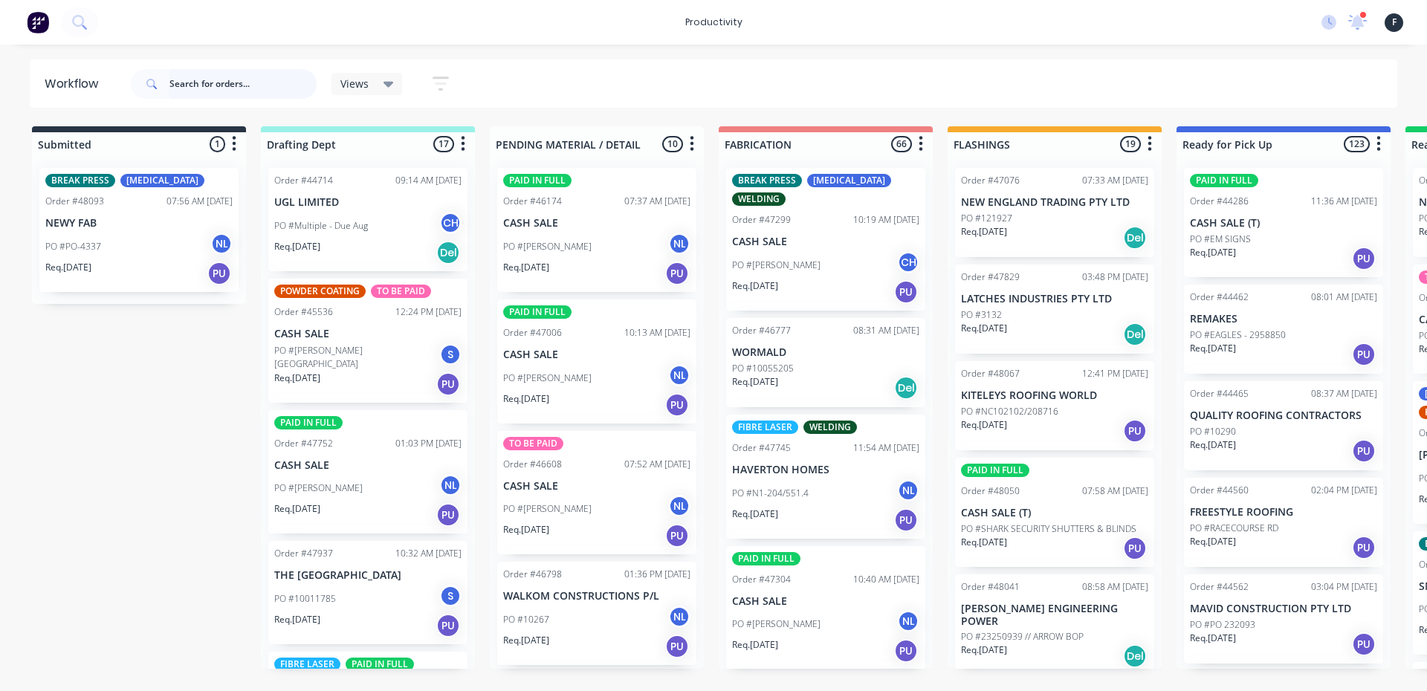
click at [242, 96] on input "text" at bounding box center [242, 84] width 147 height 30
type input "47994"
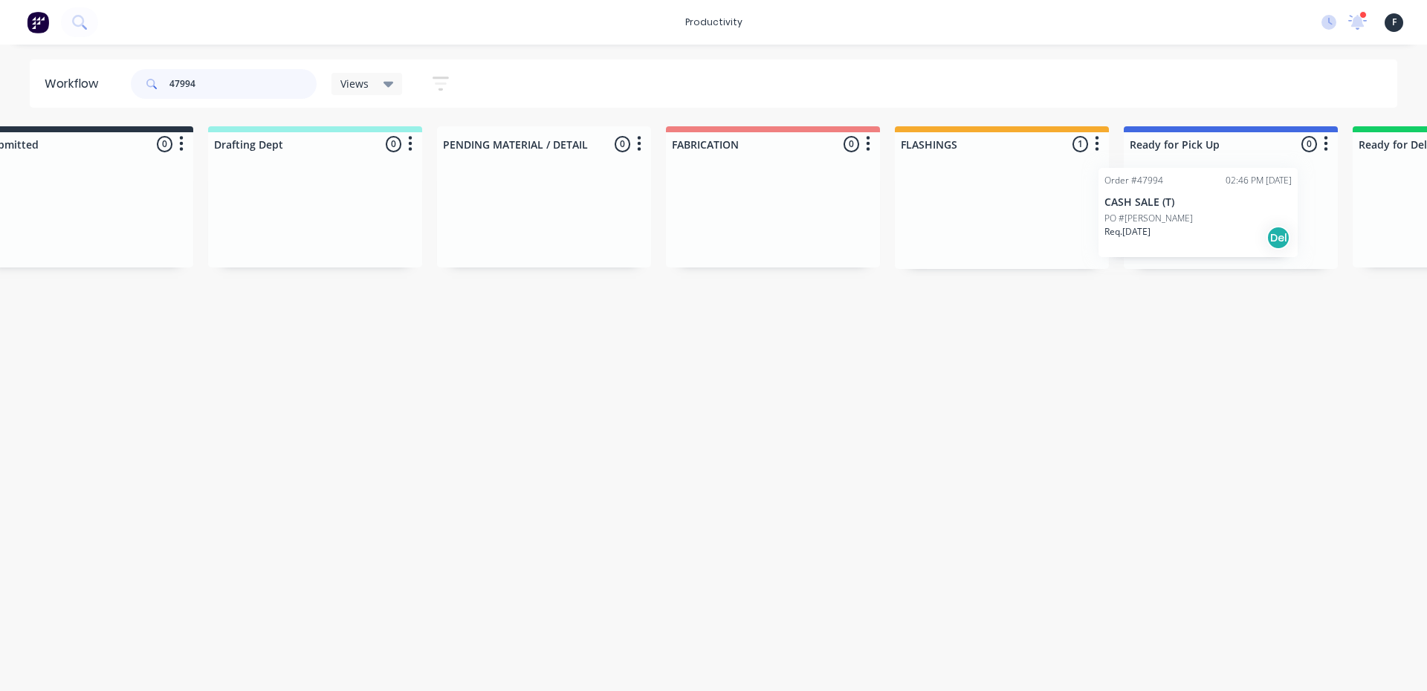
drag, startPoint x: 1024, startPoint y: 227, endPoint x: 1189, endPoint y: 227, distance: 165.8
click at [1189, 227] on div "Submitted 0 Sort By Created date Required date Order number Customer name Most …" at bounding box center [1175, 197] width 2479 height 143
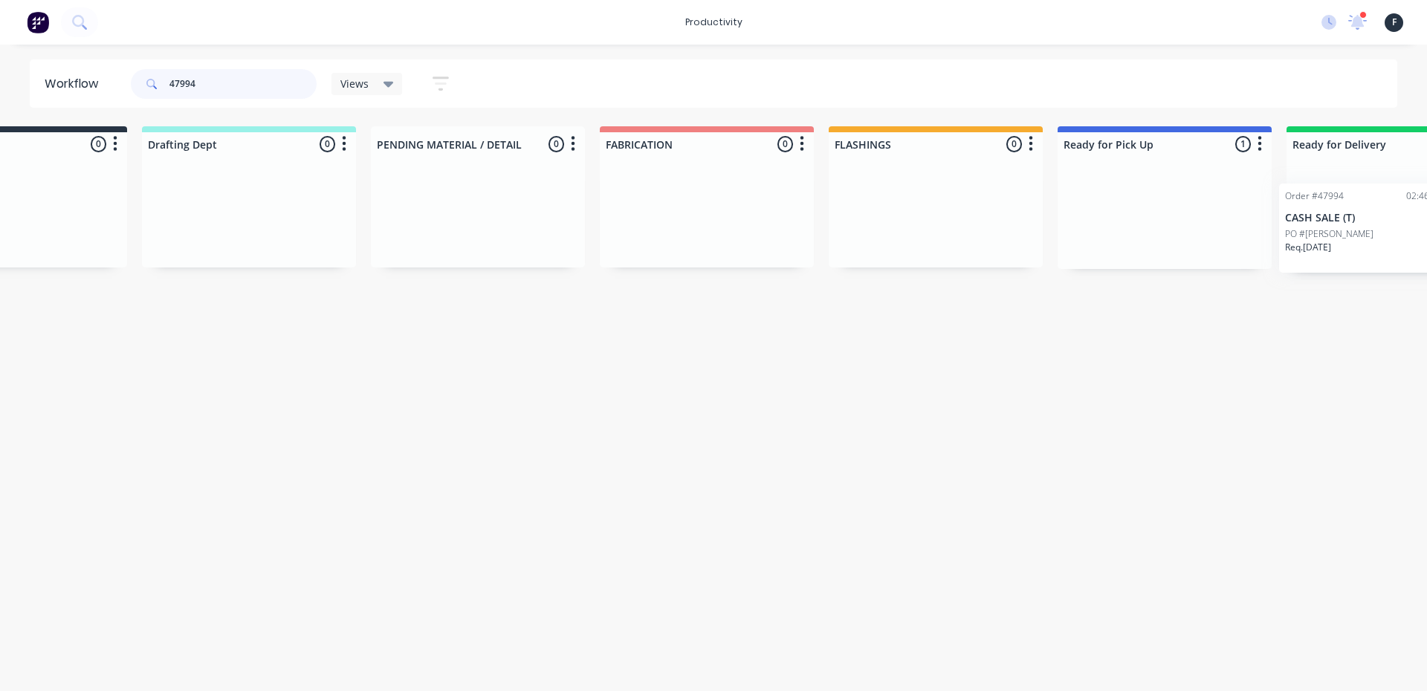
drag, startPoint x: 1167, startPoint y: 213, endPoint x: 1351, endPoint y: 226, distance: 184.8
click at [1350, 226] on div "Submitted 0 Sort By Created date Required date Order number Customer name Most …" at bounding box center [1109, 197] width 2479 height 143
